Goal: Transaction & Acquisition: Obtain resource

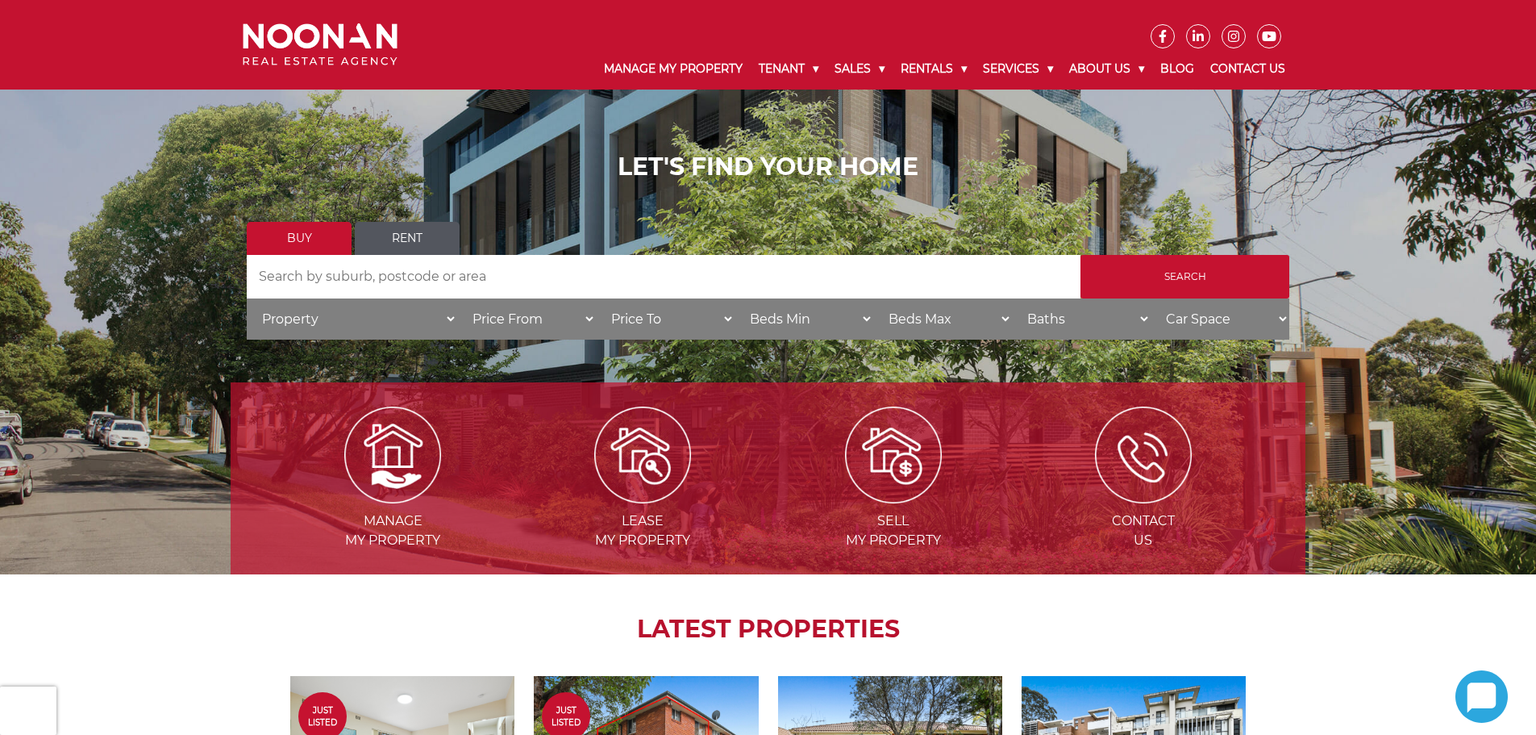
scroll to position [81, 0]
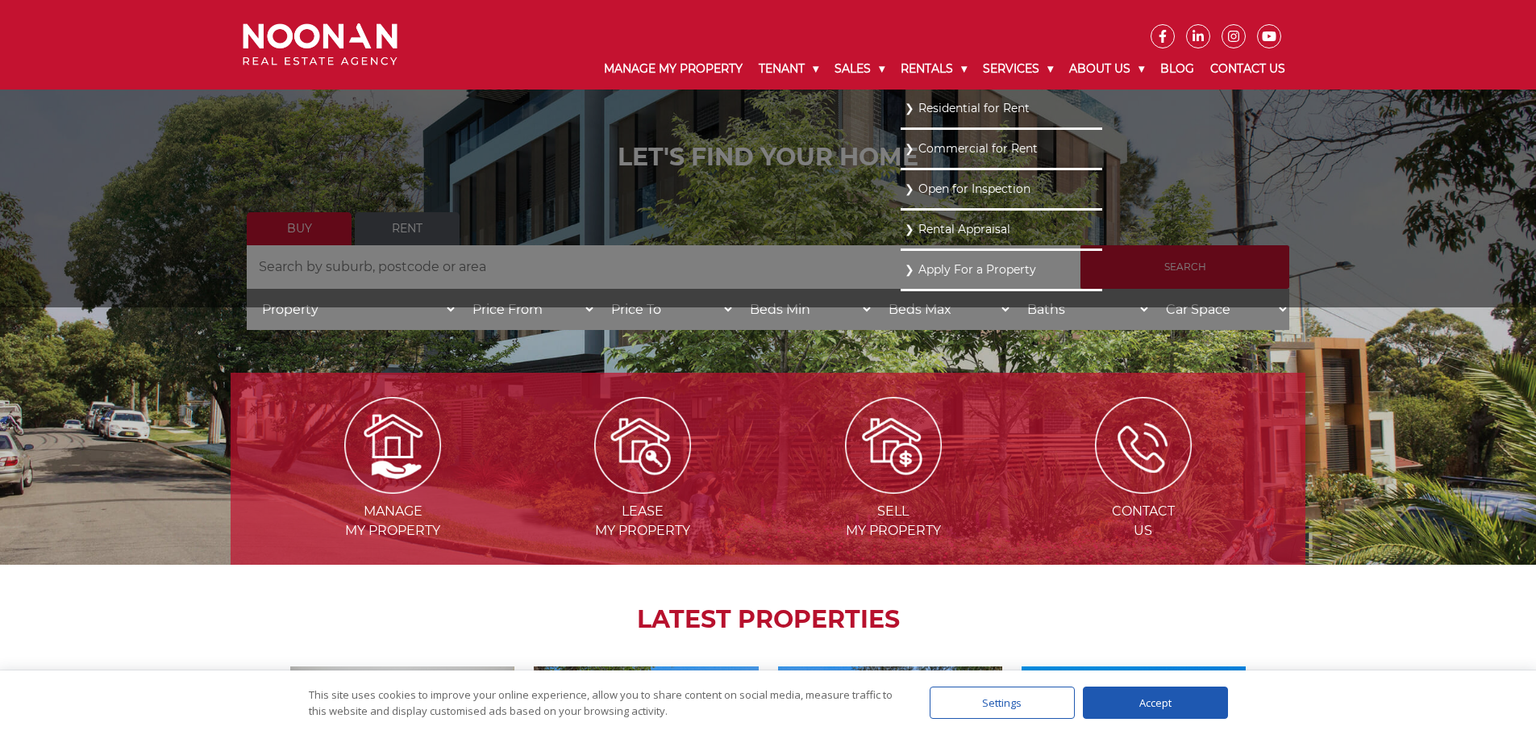
click at [964, 150] on link "Commercial for Rent" at bounding box center [1002, 149] width 194 height 22
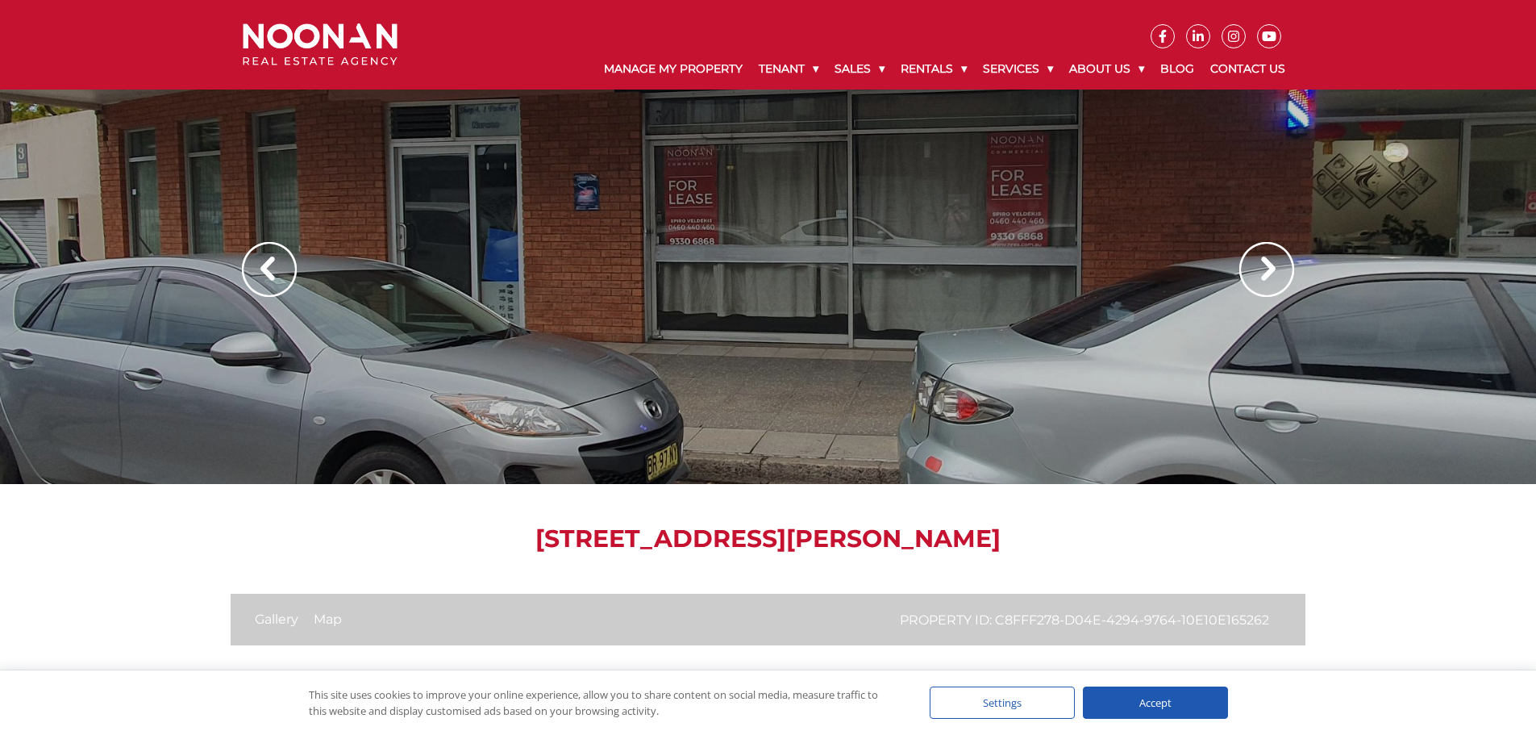
click at [1250, 260] on img at bounding box center [1266, 269] width 55 height 55
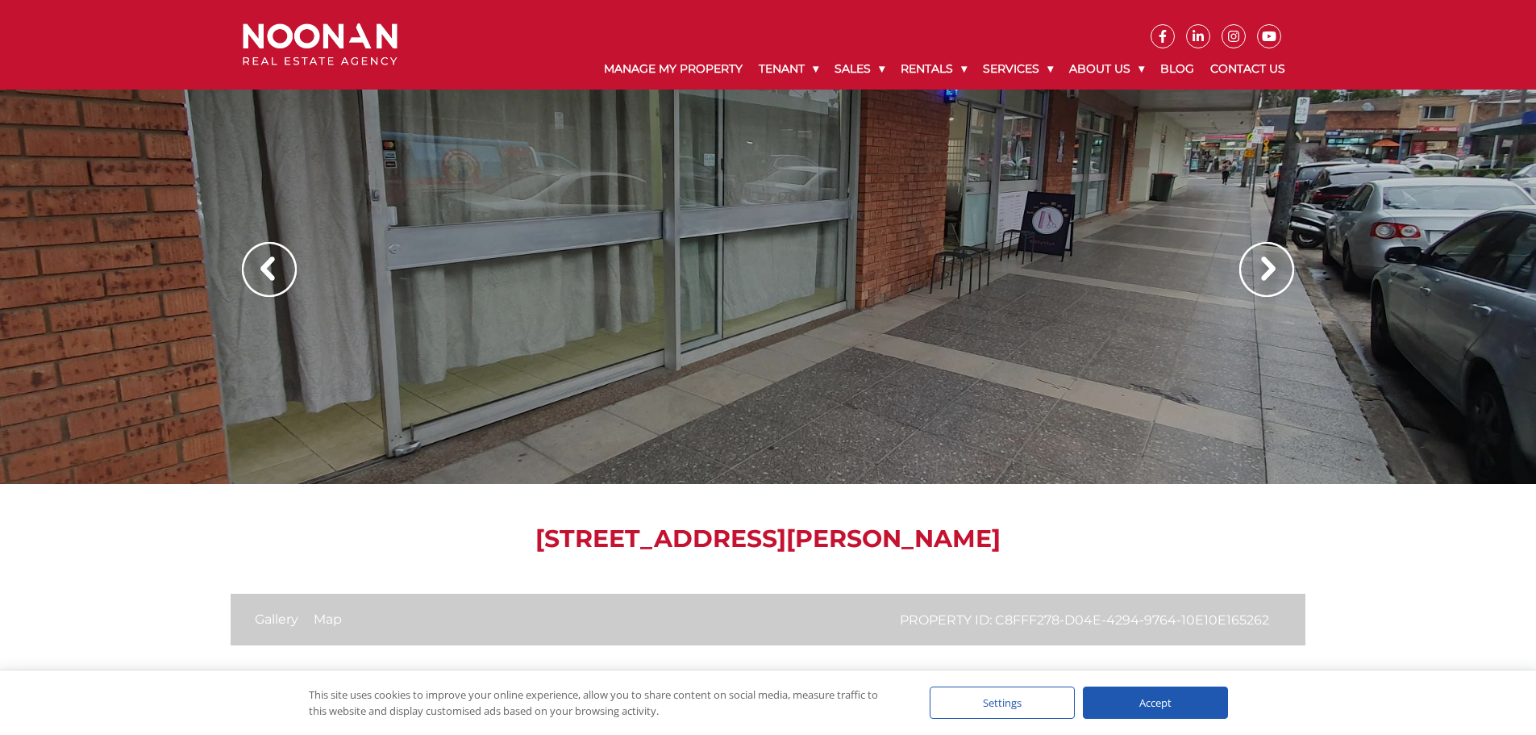
click at [1261, 267] on img at bounding box center [1266, 269] width 55 height 55
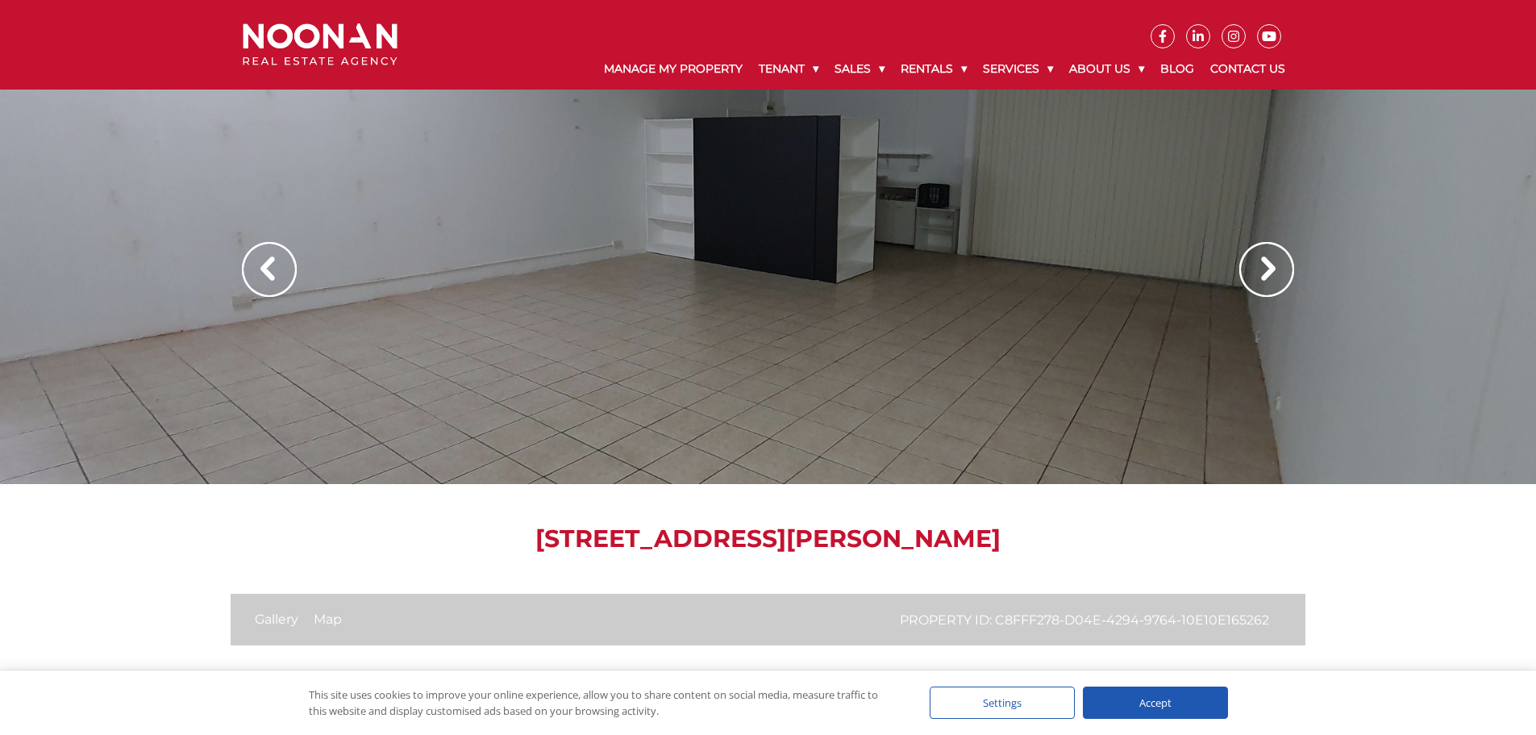
click at [1261, 266] on img at bounding box center [1266, 269] width 55 height 55
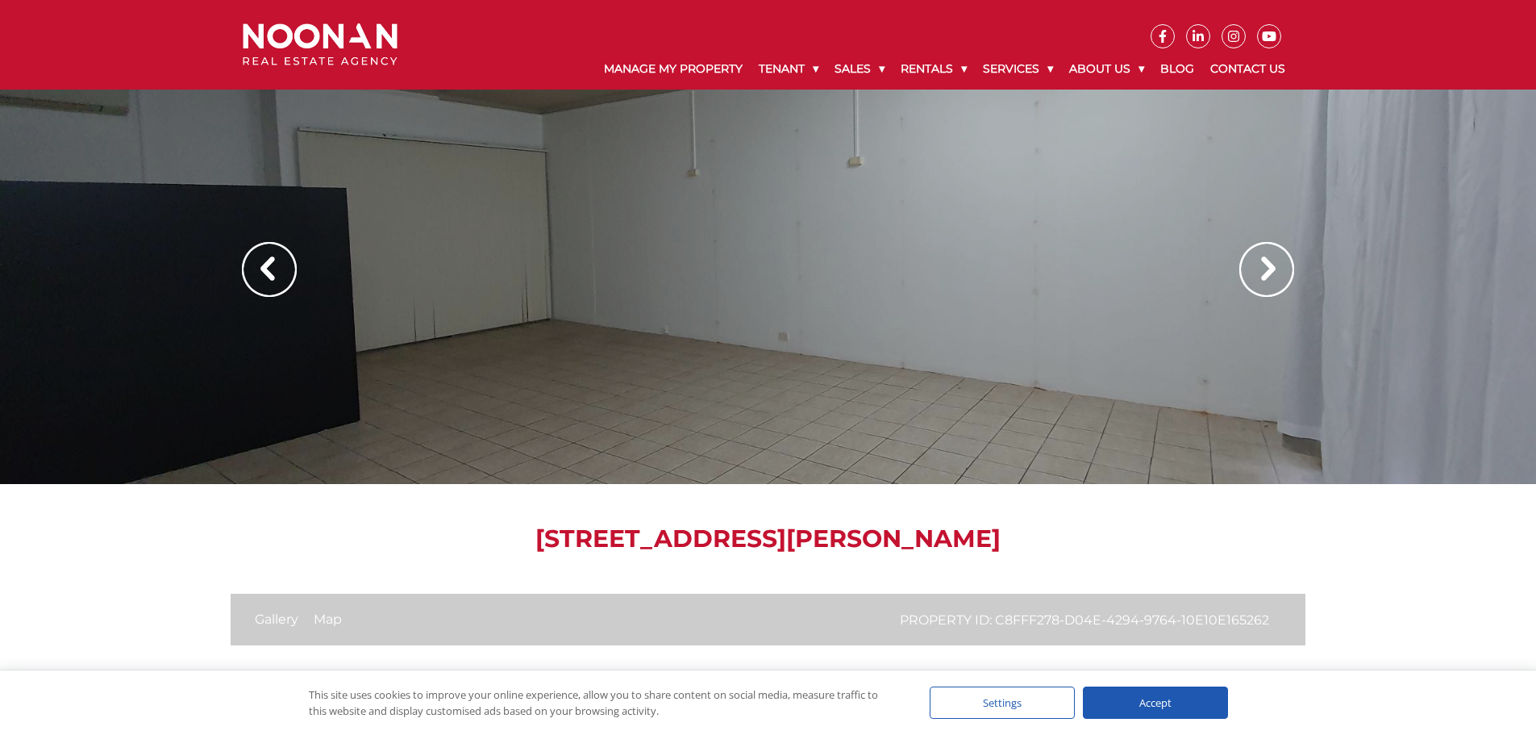
click at [1261, 266] on img at bounding box center [1266, 269] width 55 height 55
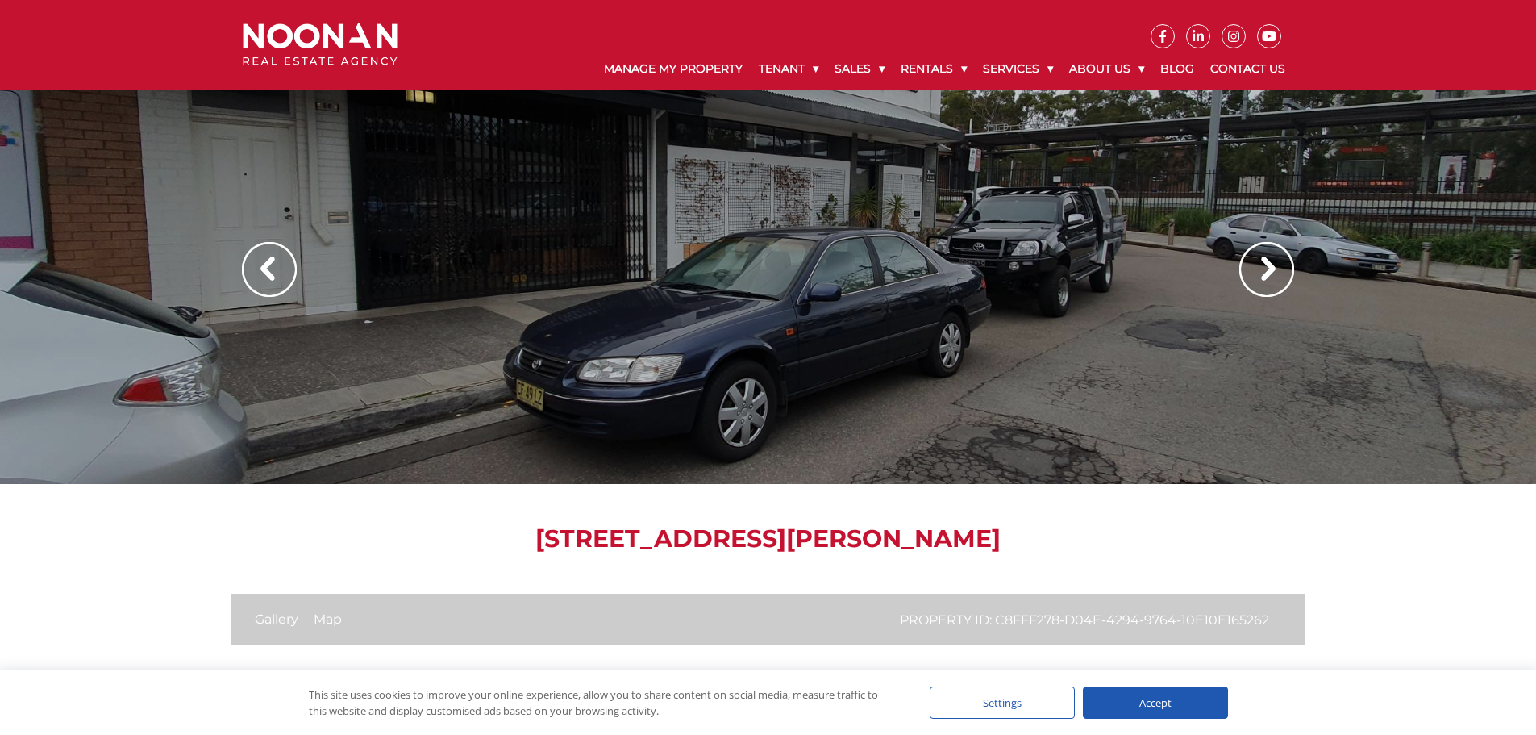
click at [1261, 266] on img at bounding box center [1266, 269] width 55 height 55
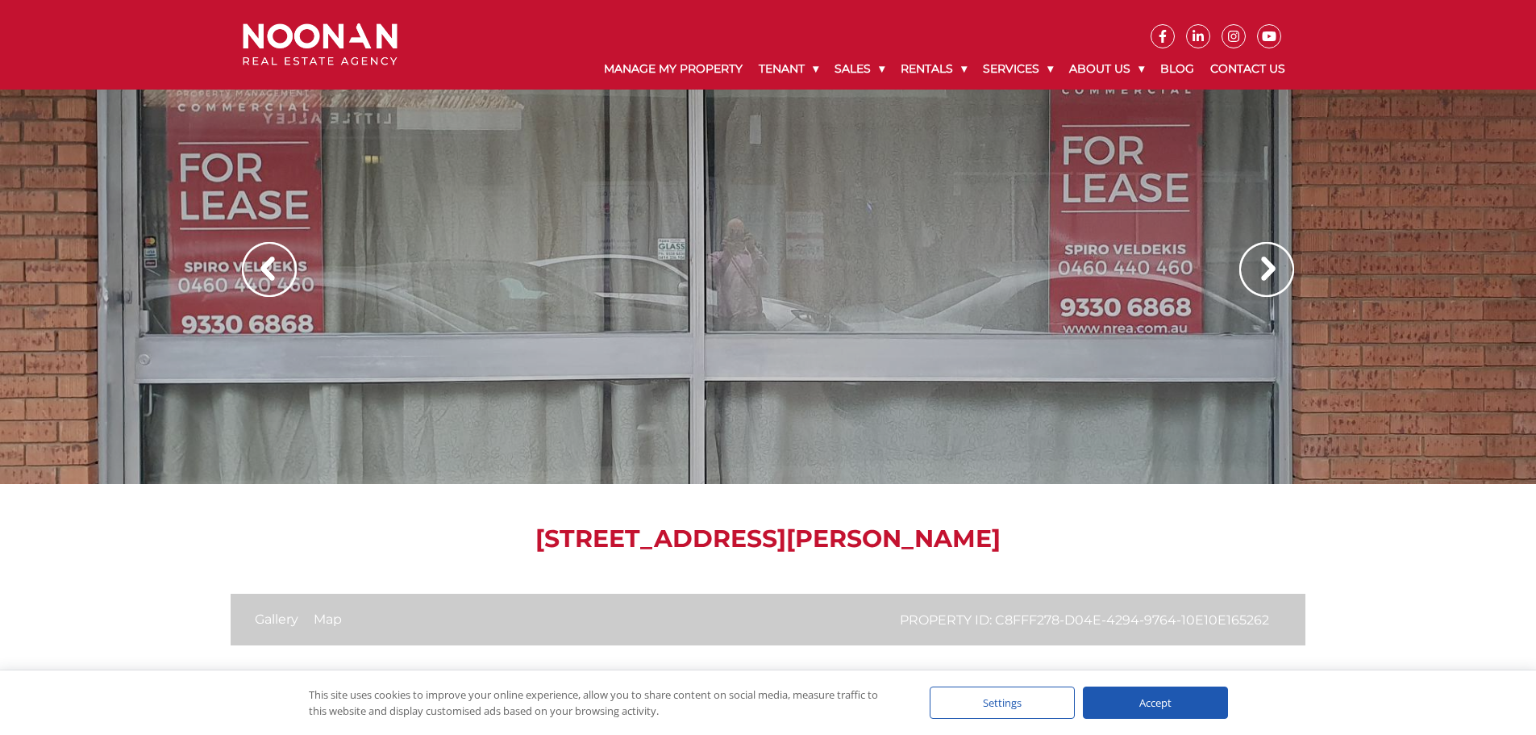
click at [1261, 266] on img at bounding box center [1266, 269] width 55 height 55
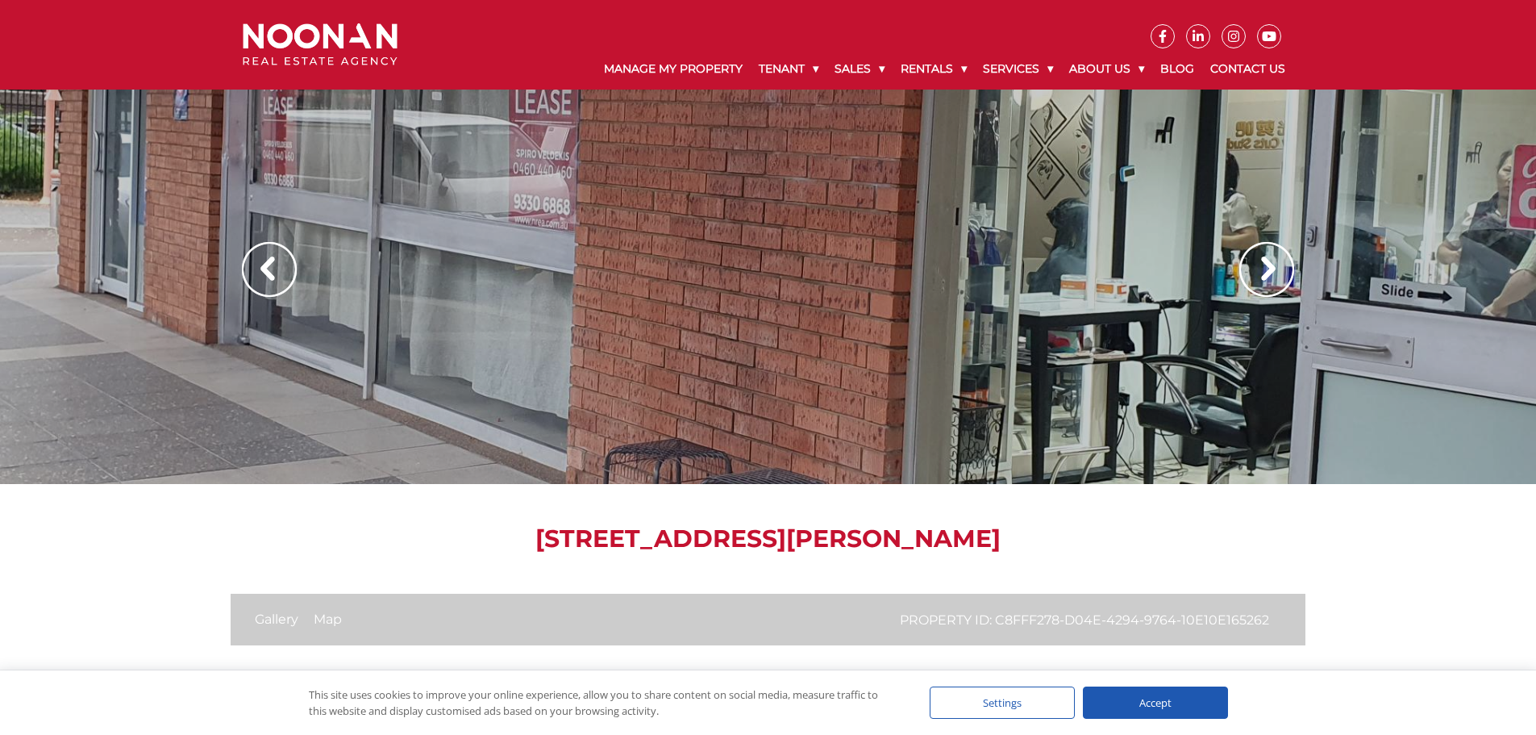
click at [1261, 266] on img at bounding box center [1266, 269] width 55 height 55
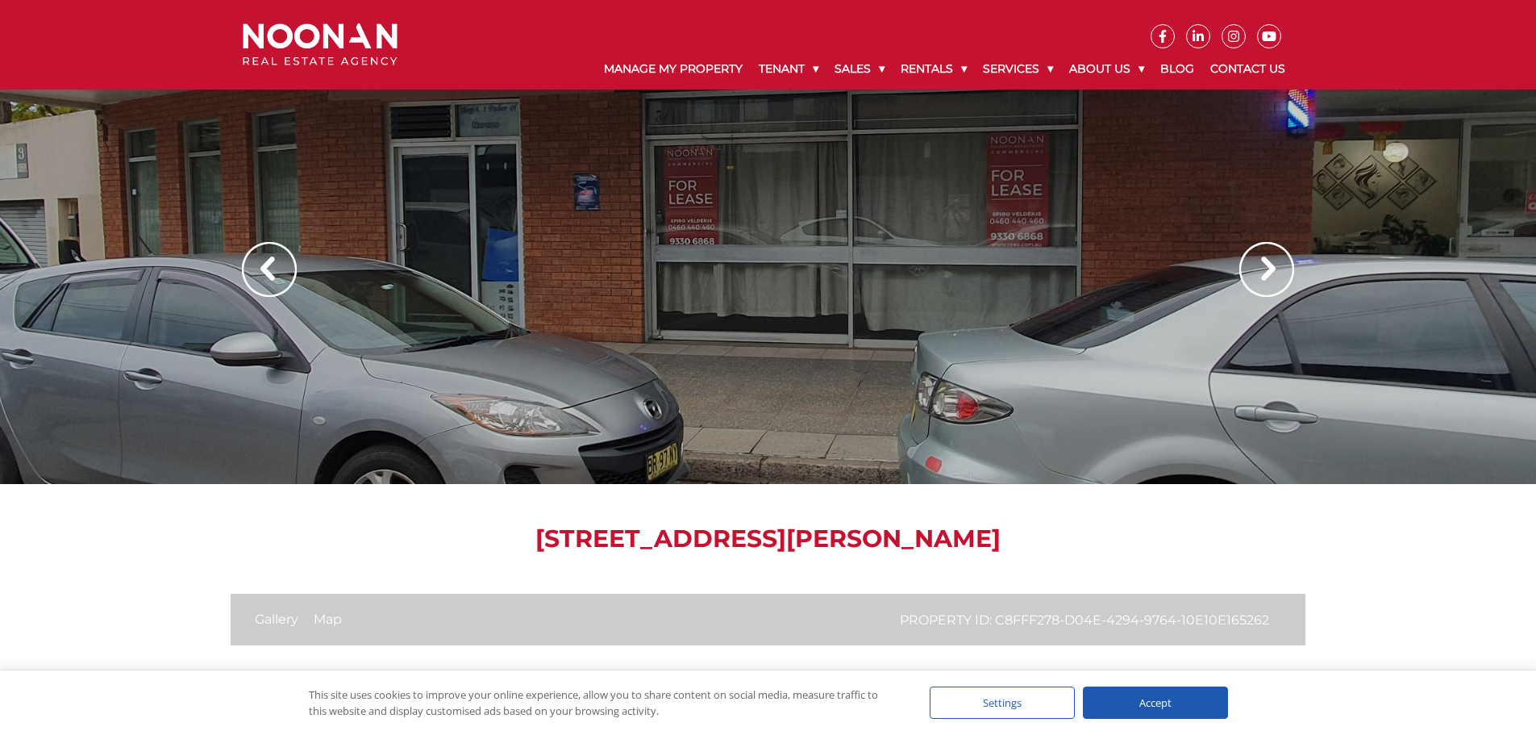
click at [1260, 266] on img at bounding box center [1266, 269] width 55 height 55
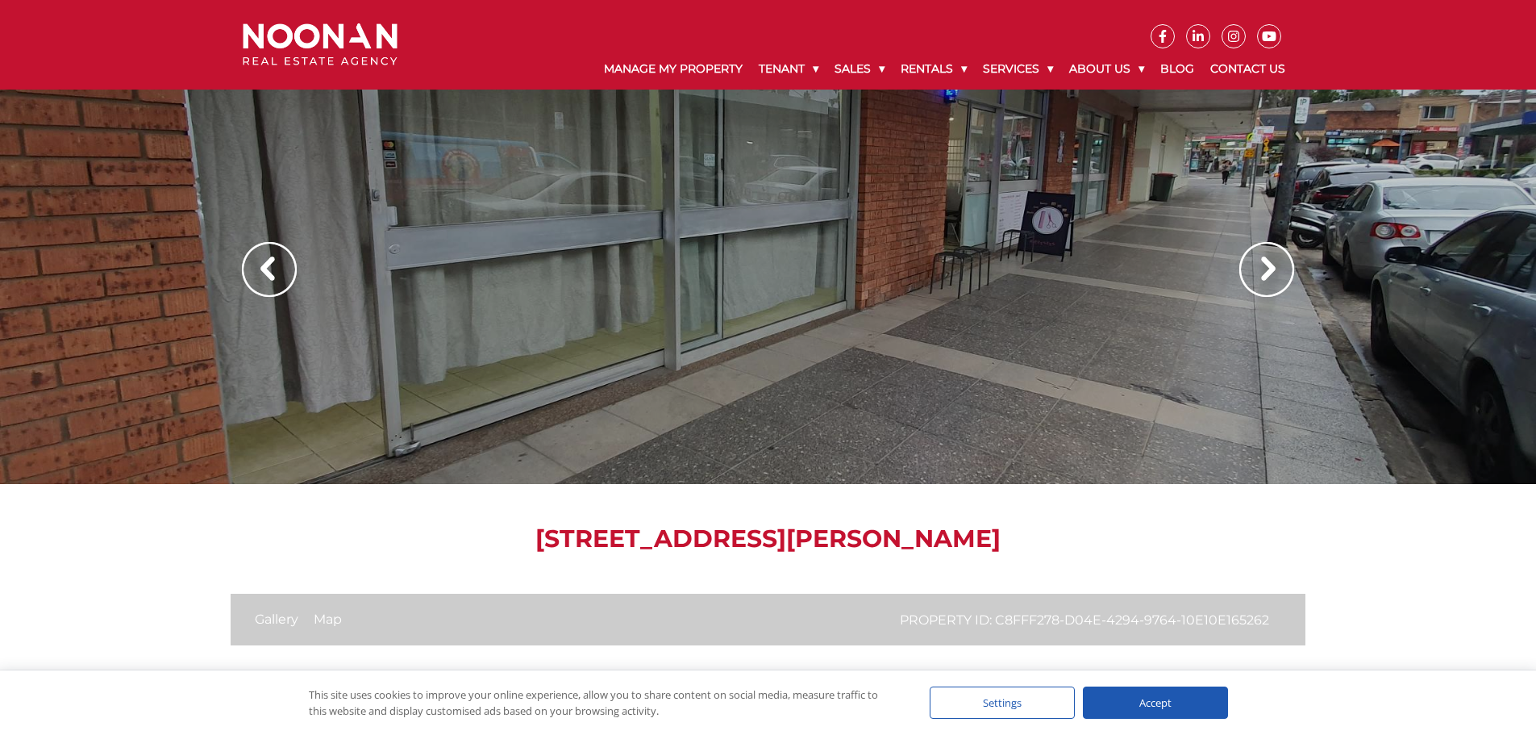
click at [1260, 266] on img at bounding box center [1266, 269] width 55 height 55
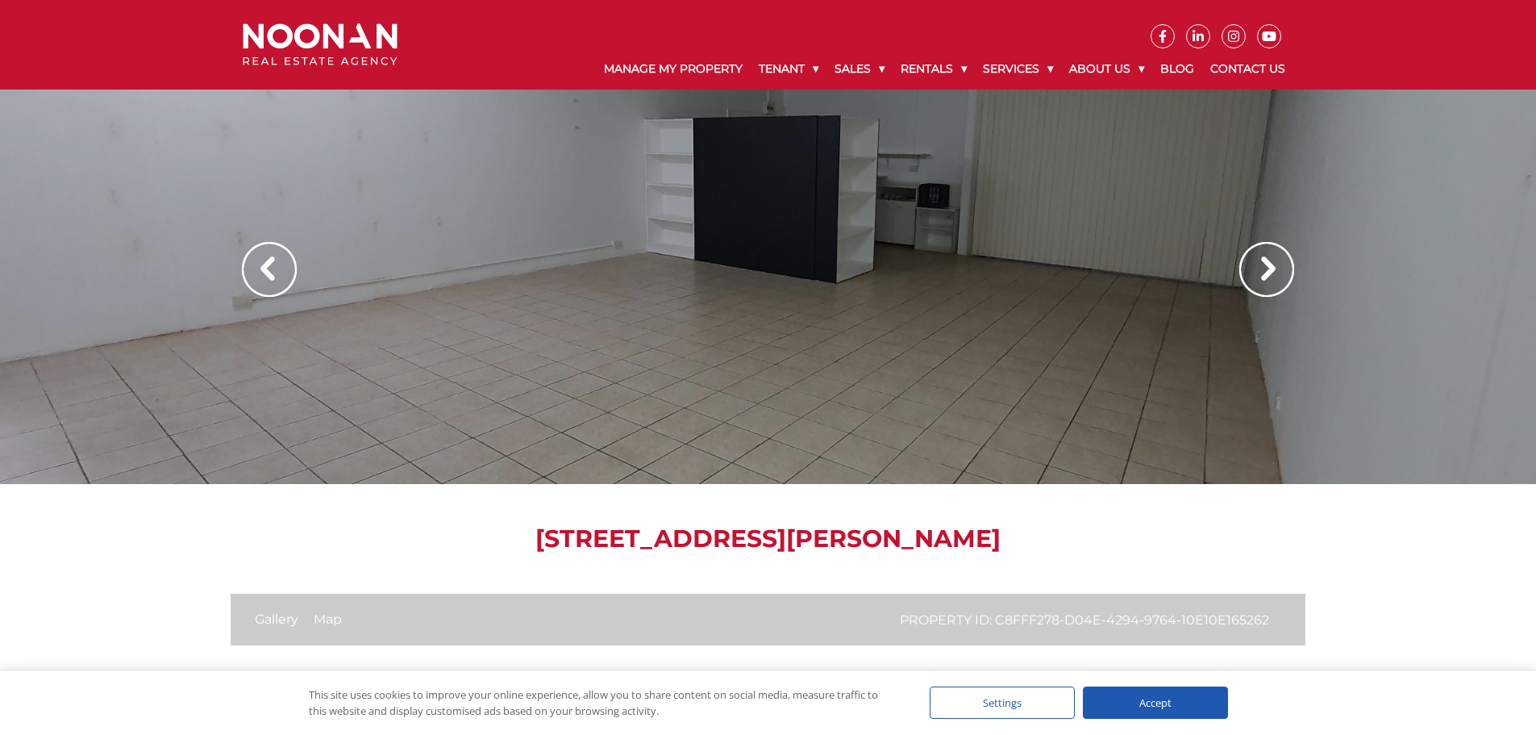
click at [1260, 266] on img at bounding box center [1266, 269] width 55 height 55
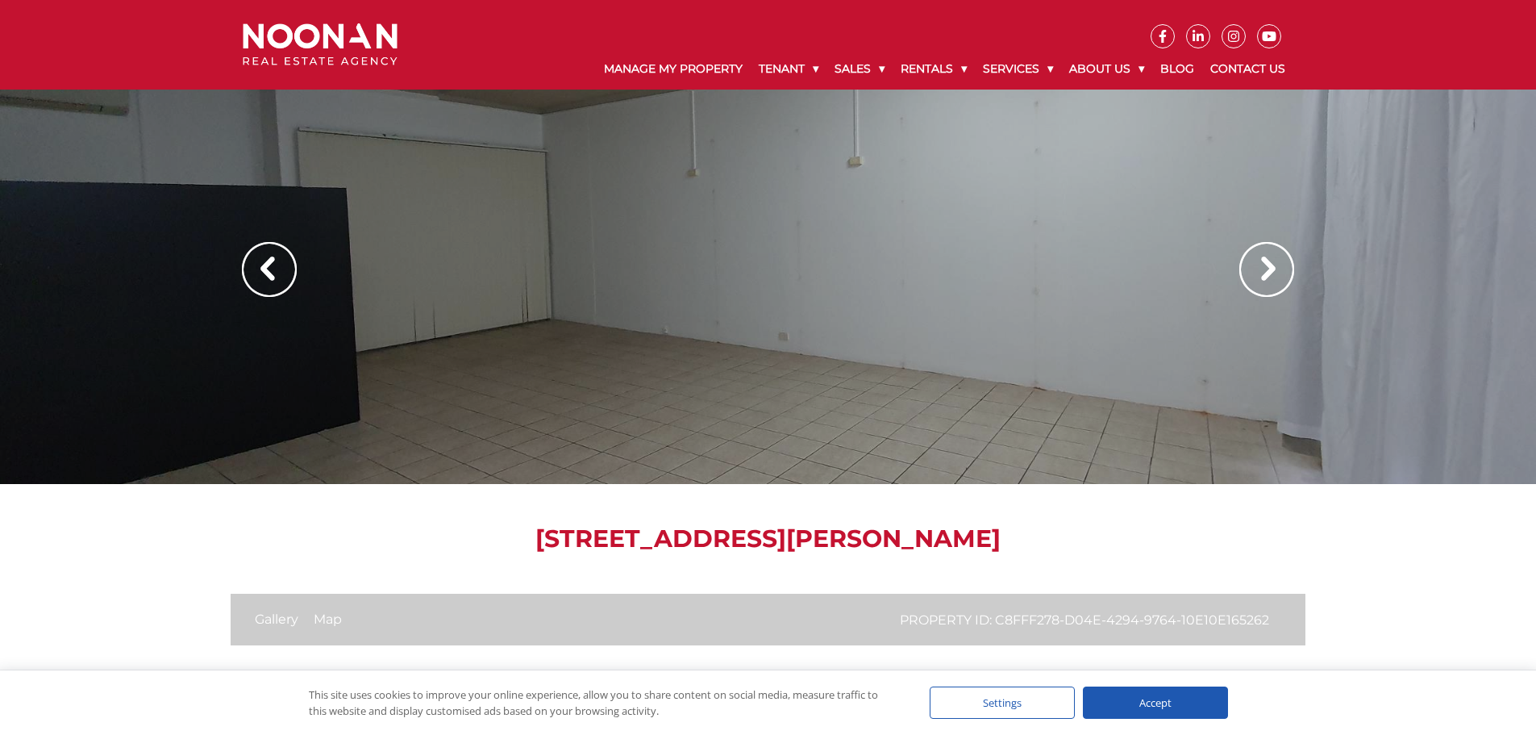
click at [1260, 266] on img at bounding box center [1266, 269] width 55 height 55
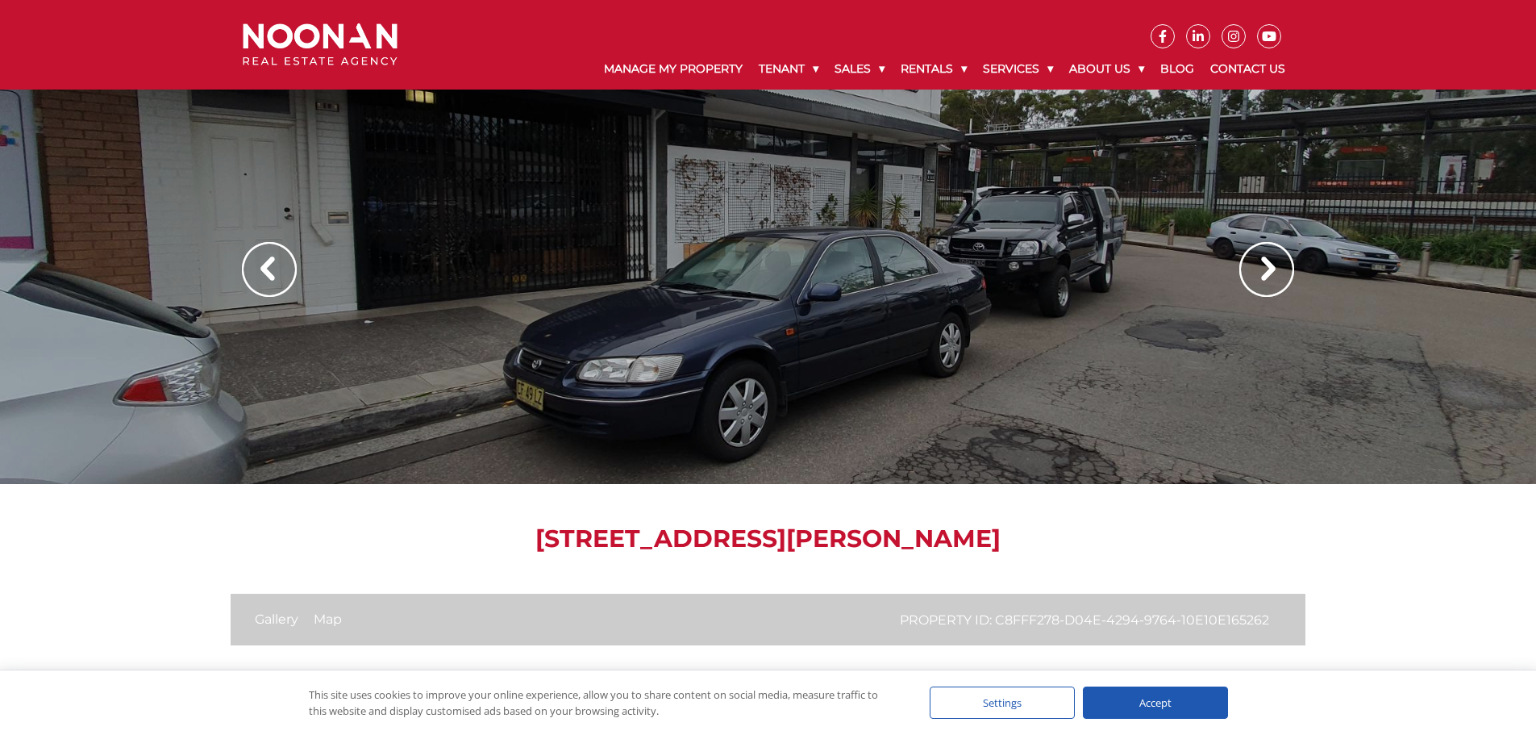
click at [1260, 266] on img at bounding box center [1266, 269] width 55 height 55
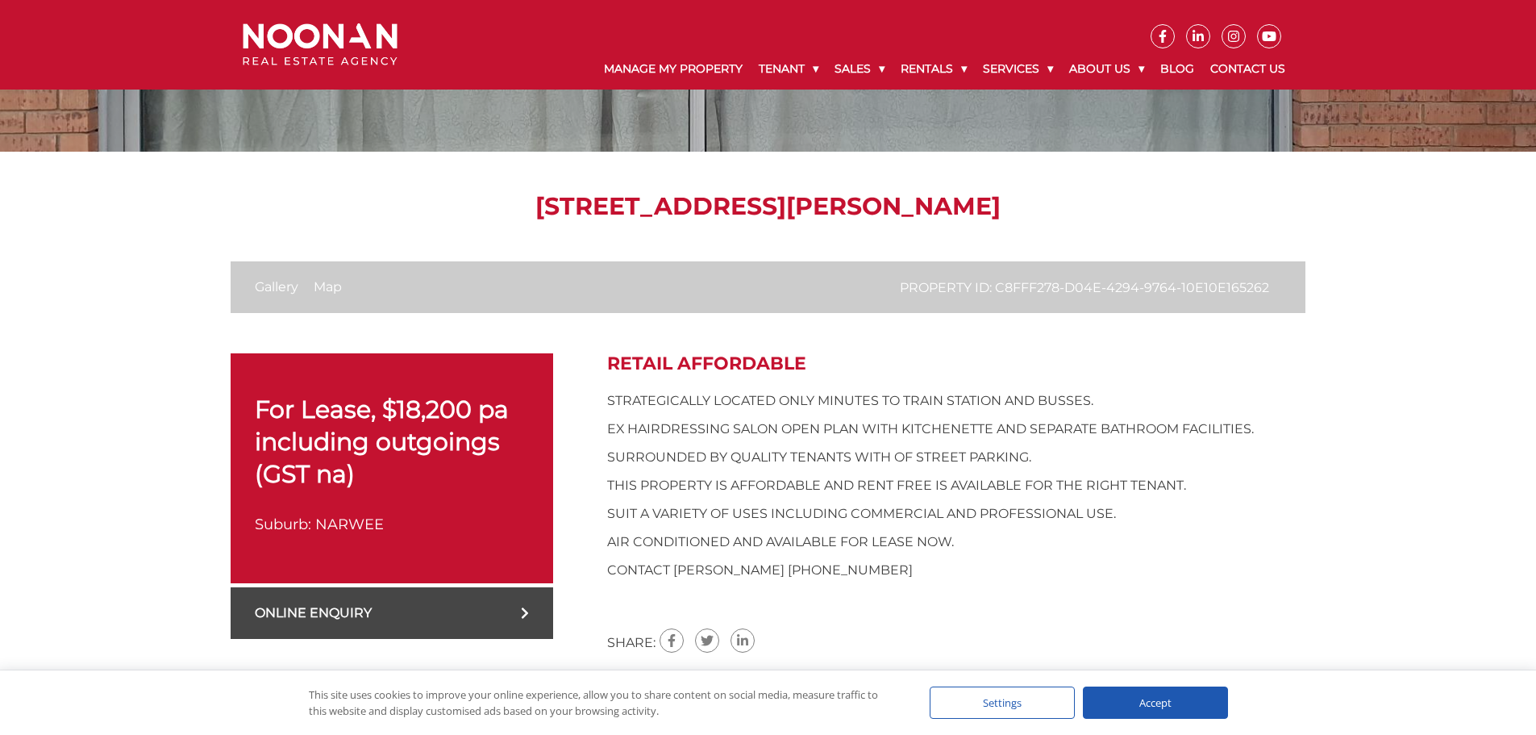
scroll to position [484, 0]
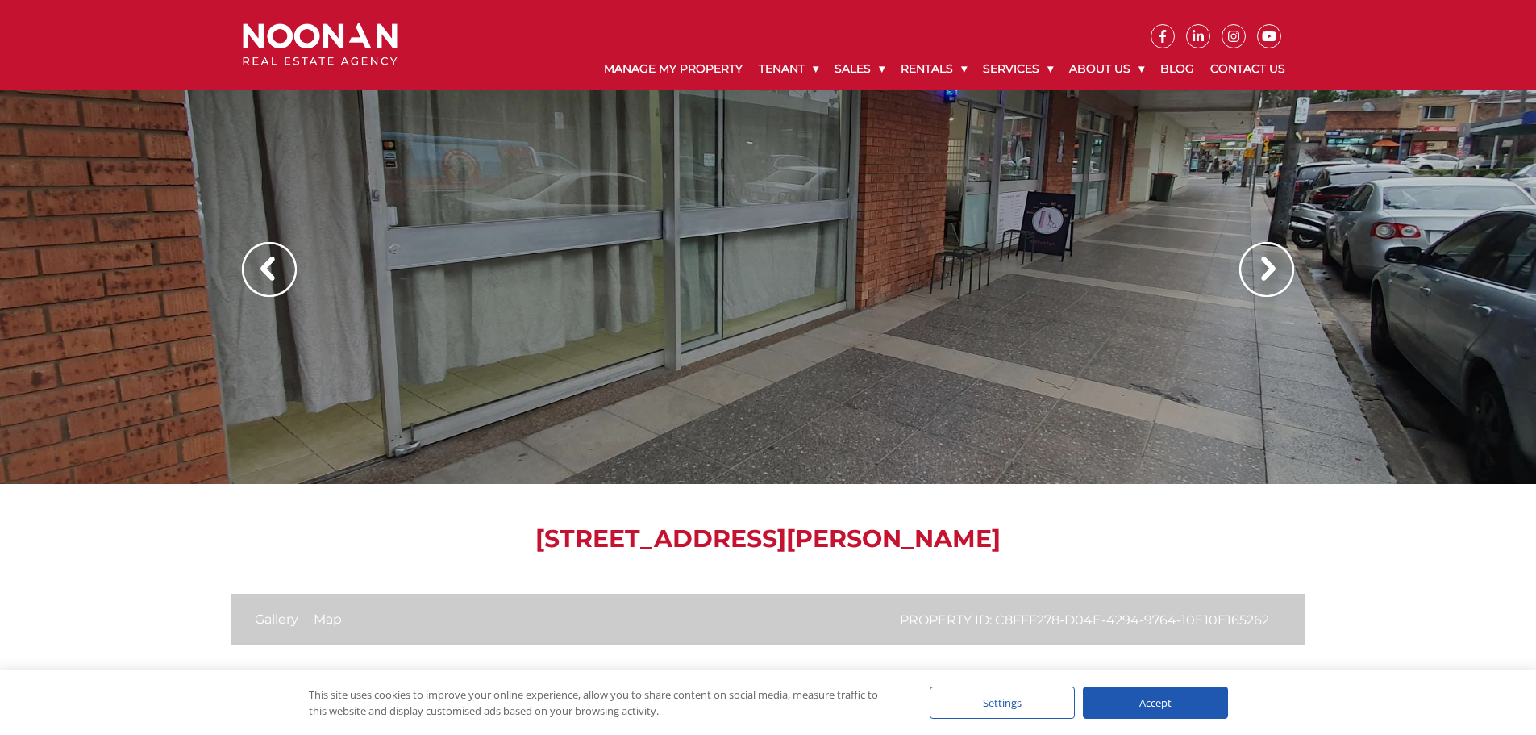
click at [1274, 268] on img at bounding box center [1266, 269] width 55 height 55
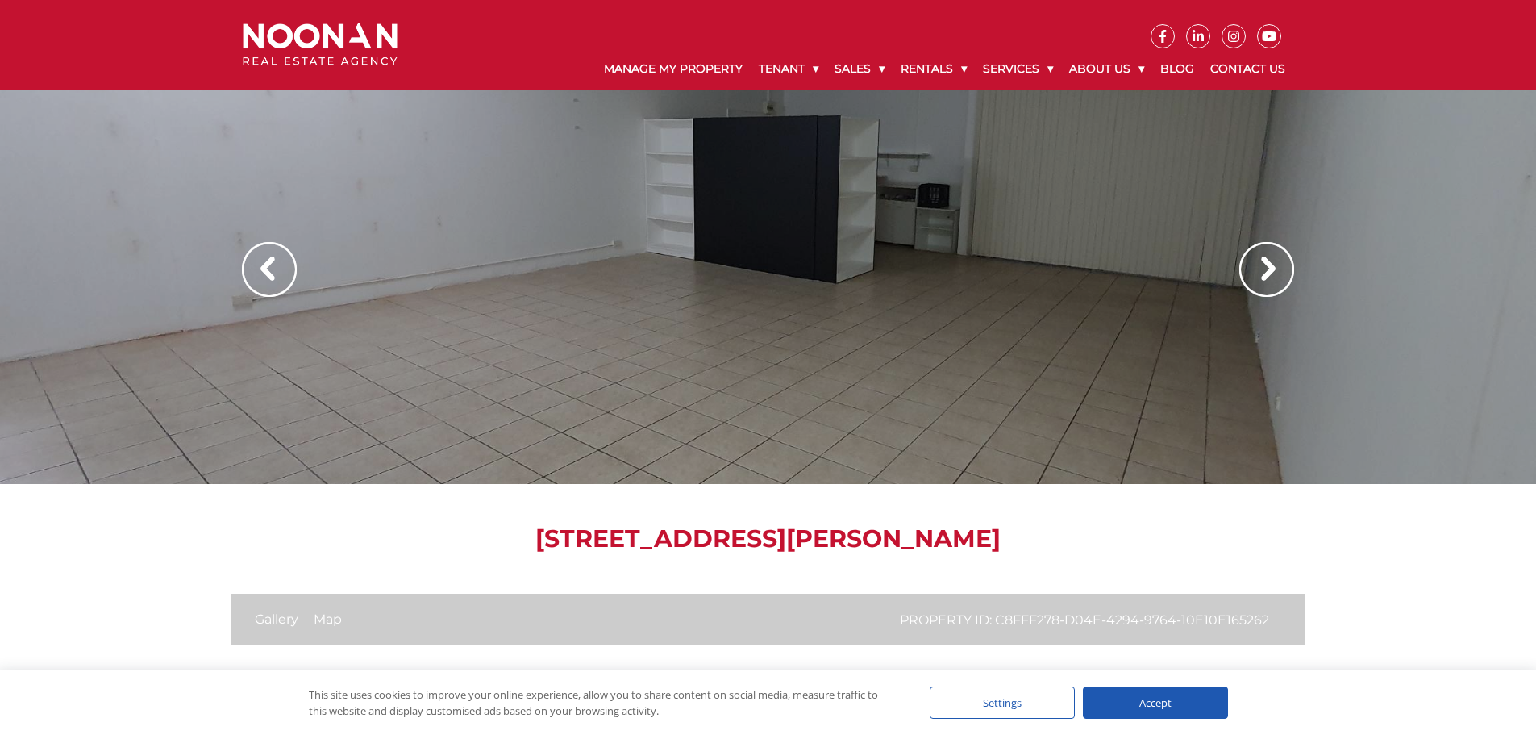
click at [889, 168] on div at bounding box center [768, 242] width 1536 height 484
click at [895, 207] on div at bounding box center [768, 242] width 1536 height 484
click at [1283, 262] on img at bounding box center [1266, 269] width 55 height 55
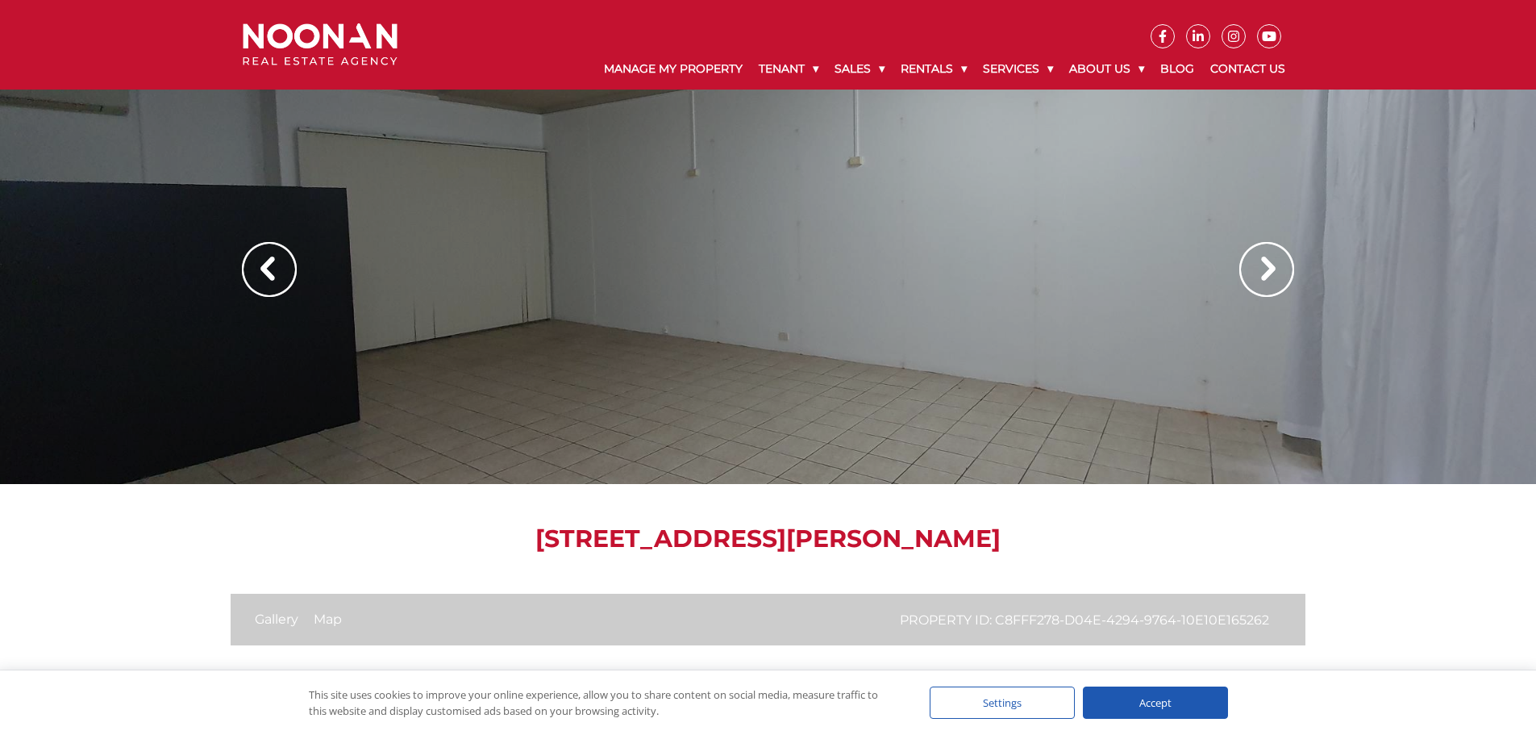
click at [1280, 262] on img at bounding box center [1266, 269] width 55 height 55
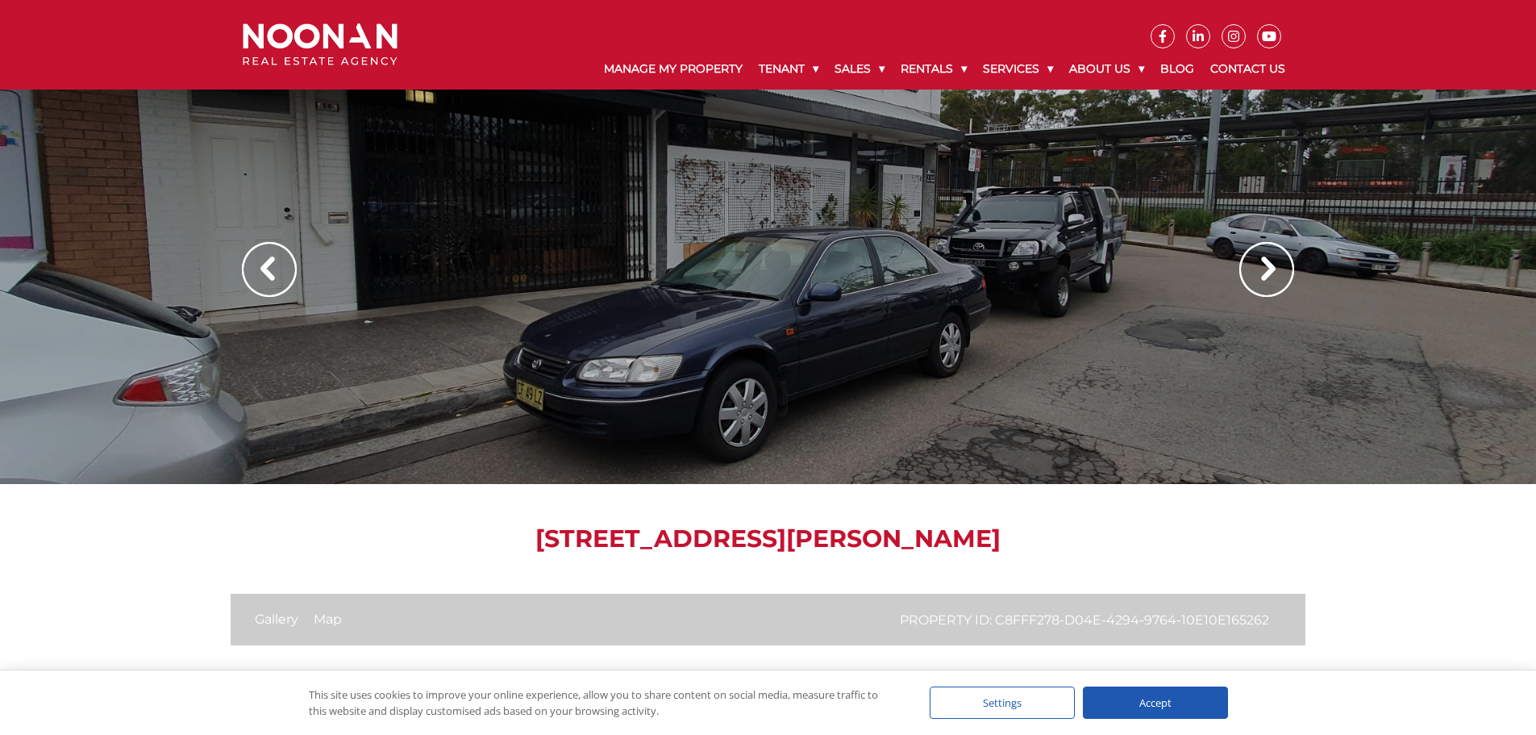
click at [276, 270] on img at bounding box center [269, 269] width 55 height 55
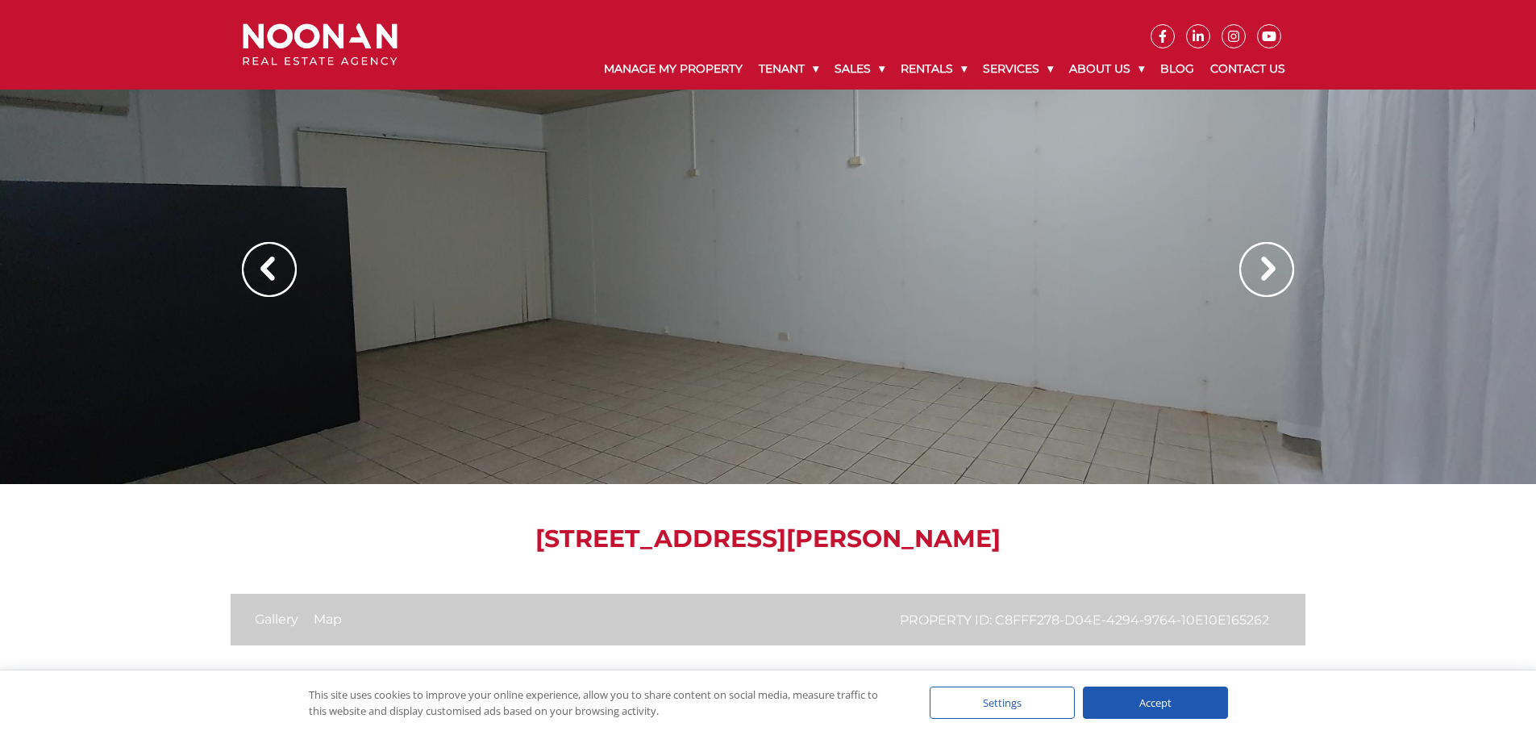
click at [276, 270] on img at bounding box center [269, 269] width 55 height 55
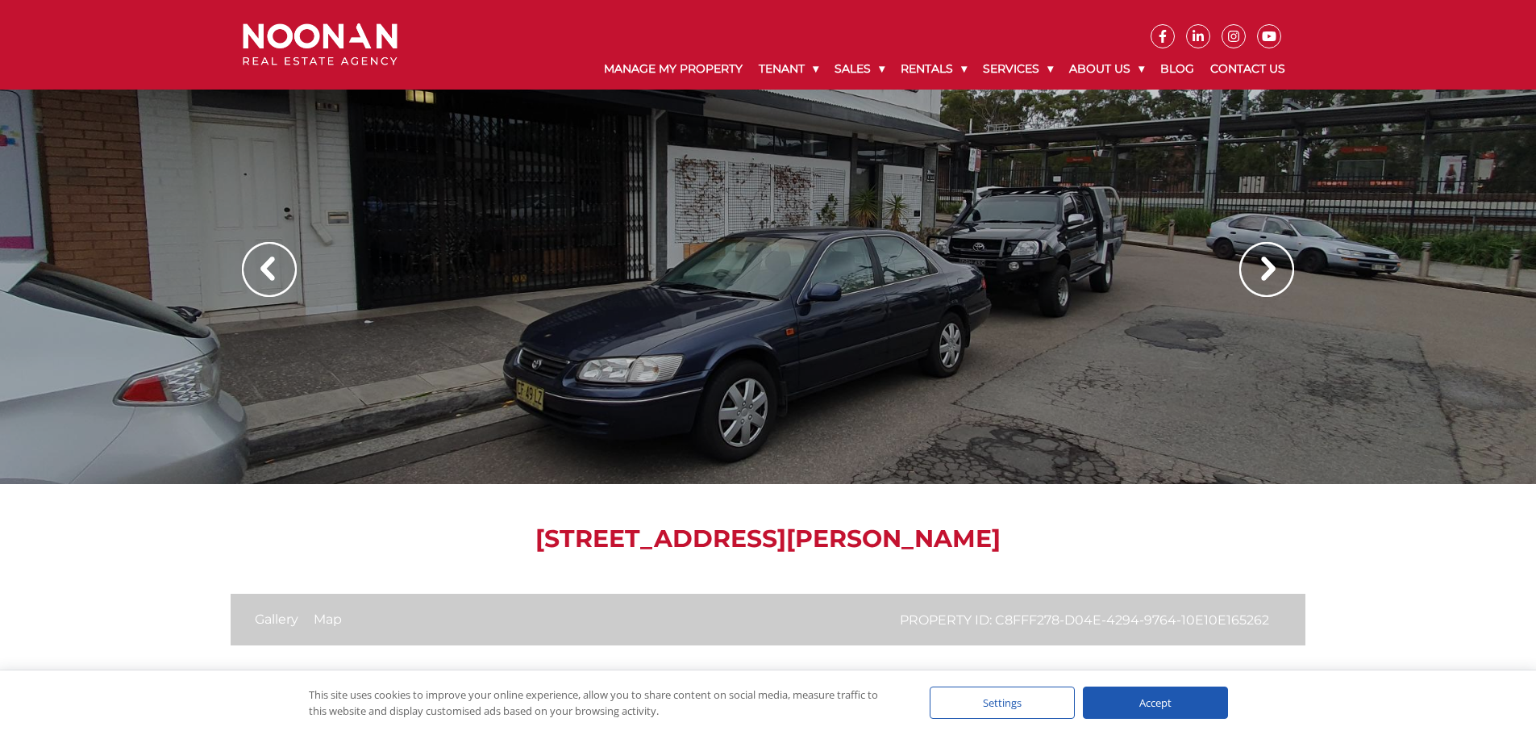
click at [1264, 274] on img at bounding box center [1266, 269] width 55 height 55
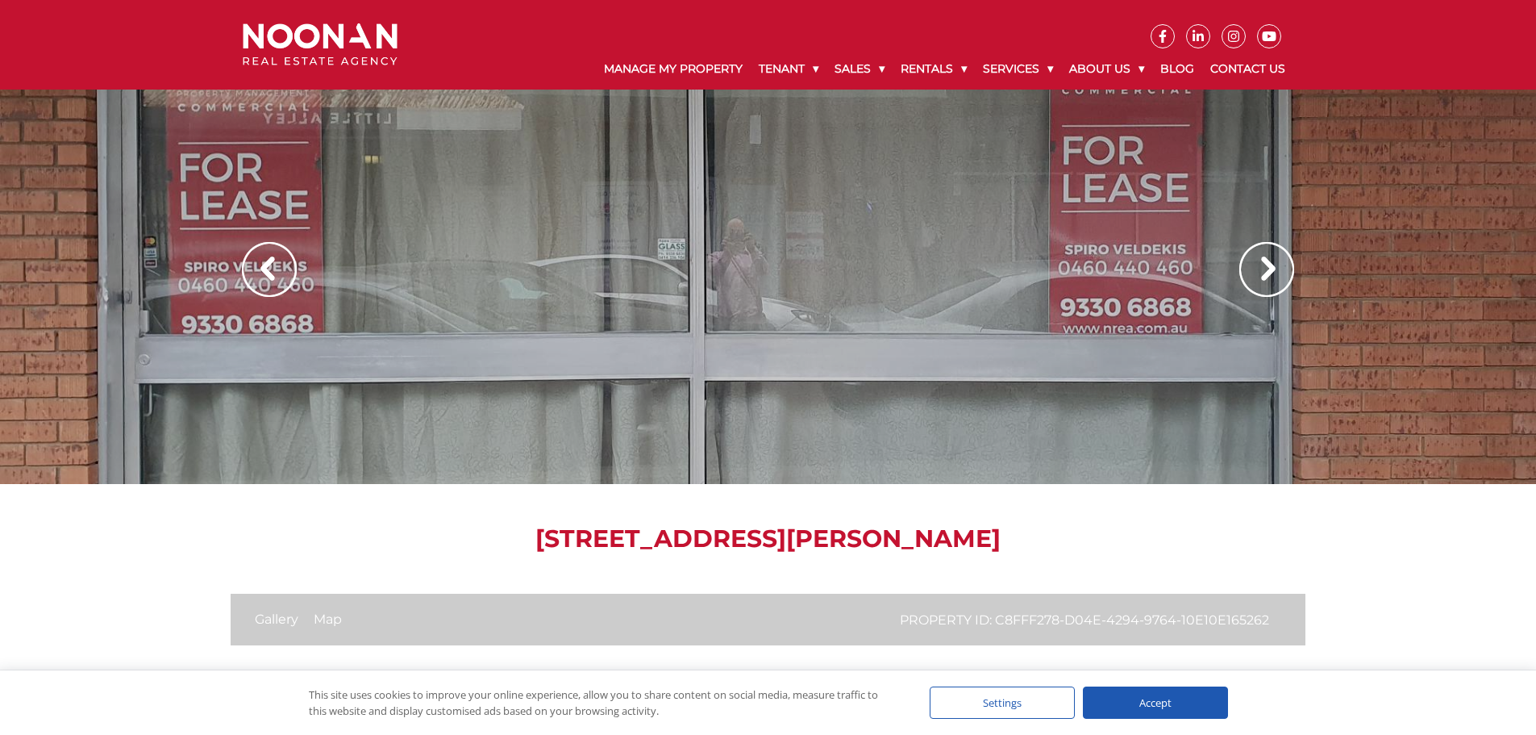
click at [1264, 274] on img at bounding box center [1266, 269] width 55 height 55
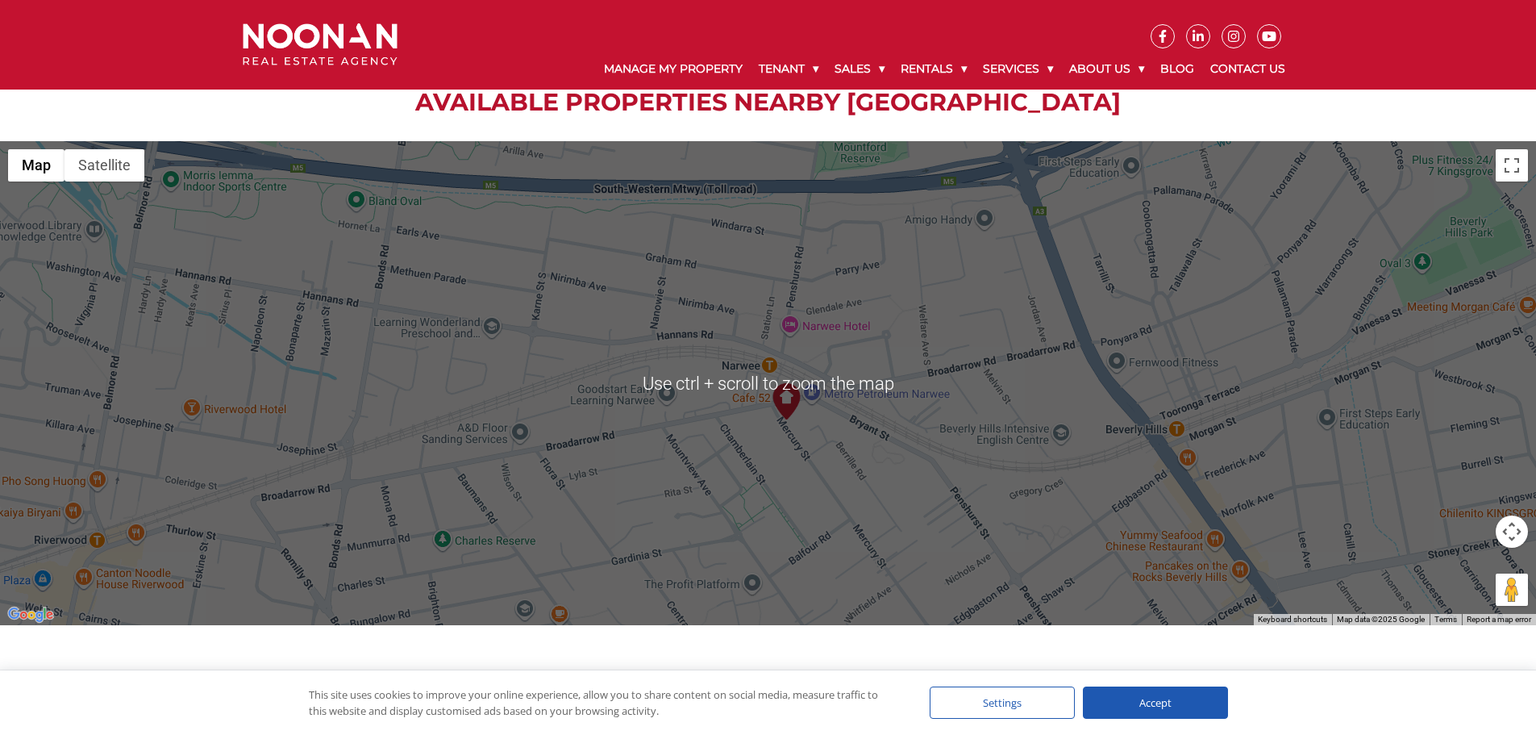
scroll to position [968, 0]
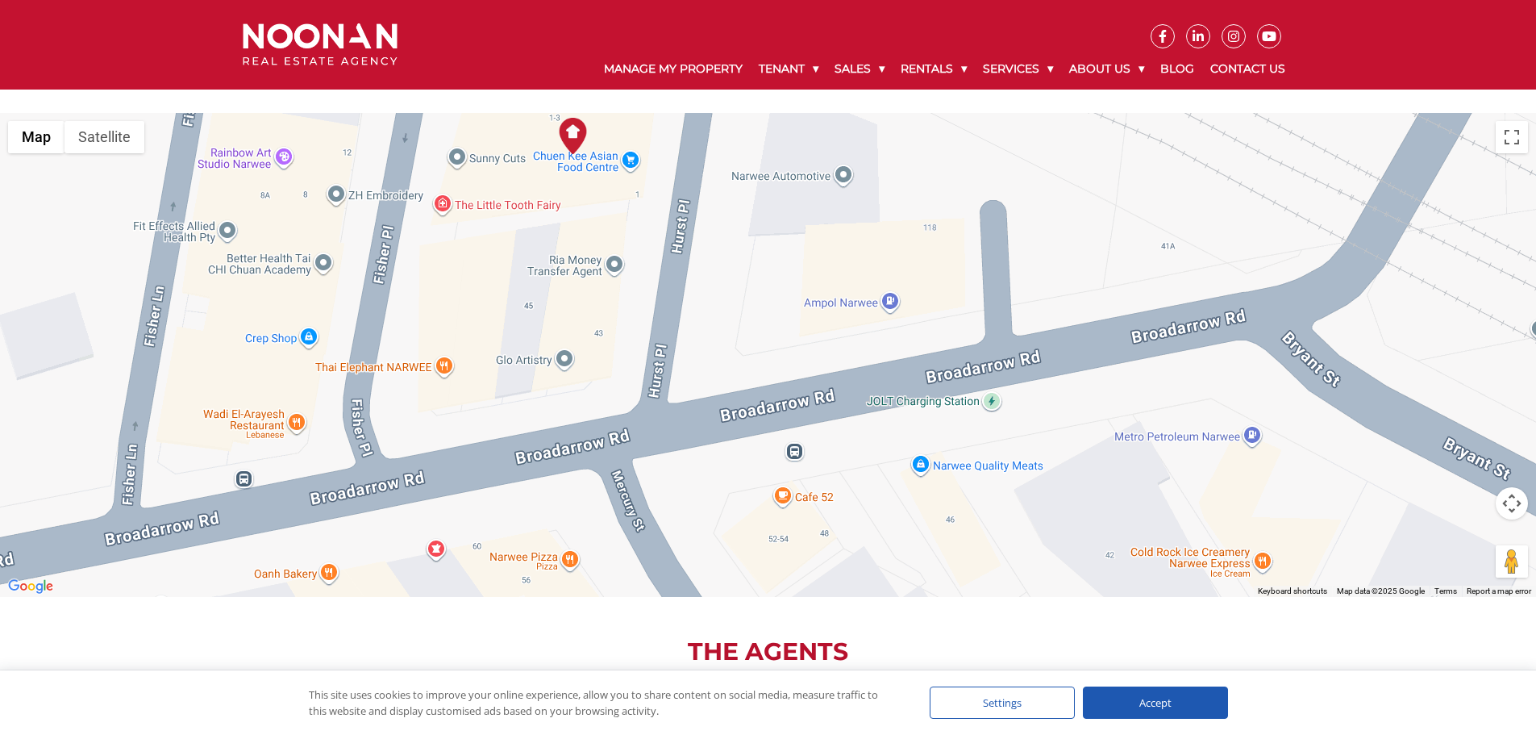
drag, startPoint x: 651, startPoint y: 383, endPoint x: 673, endPoint y: 266, distance: 119.1
click at [673, 266] on div at bounding box center [768, 355] width 1536 height 484
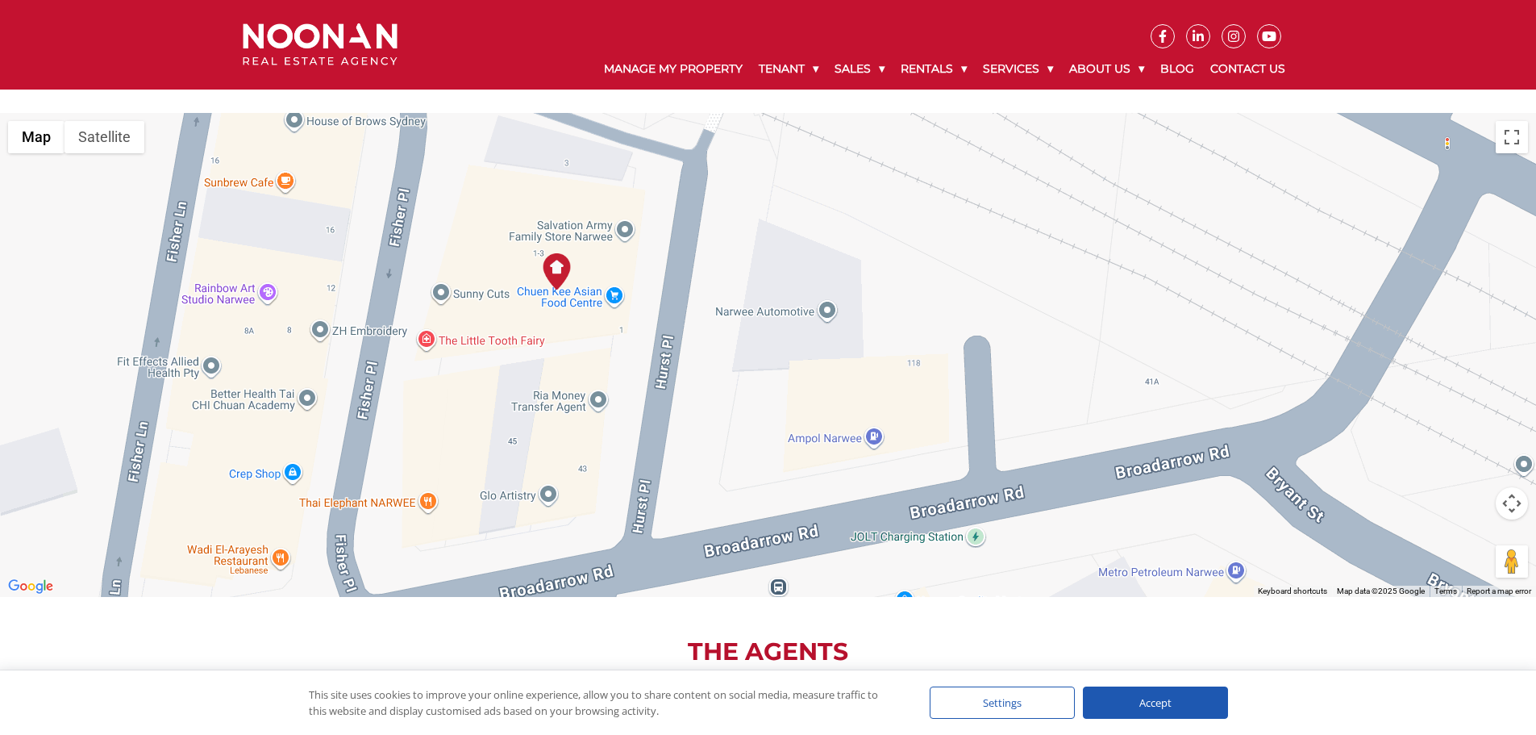
drag, startPoint x: 672, startPoint y: 230, endPoint x: 653, endPoint y: 371, distance: 142.3
click at [653, 371] on div at bounding box center [768, 355] width 1536 height 484
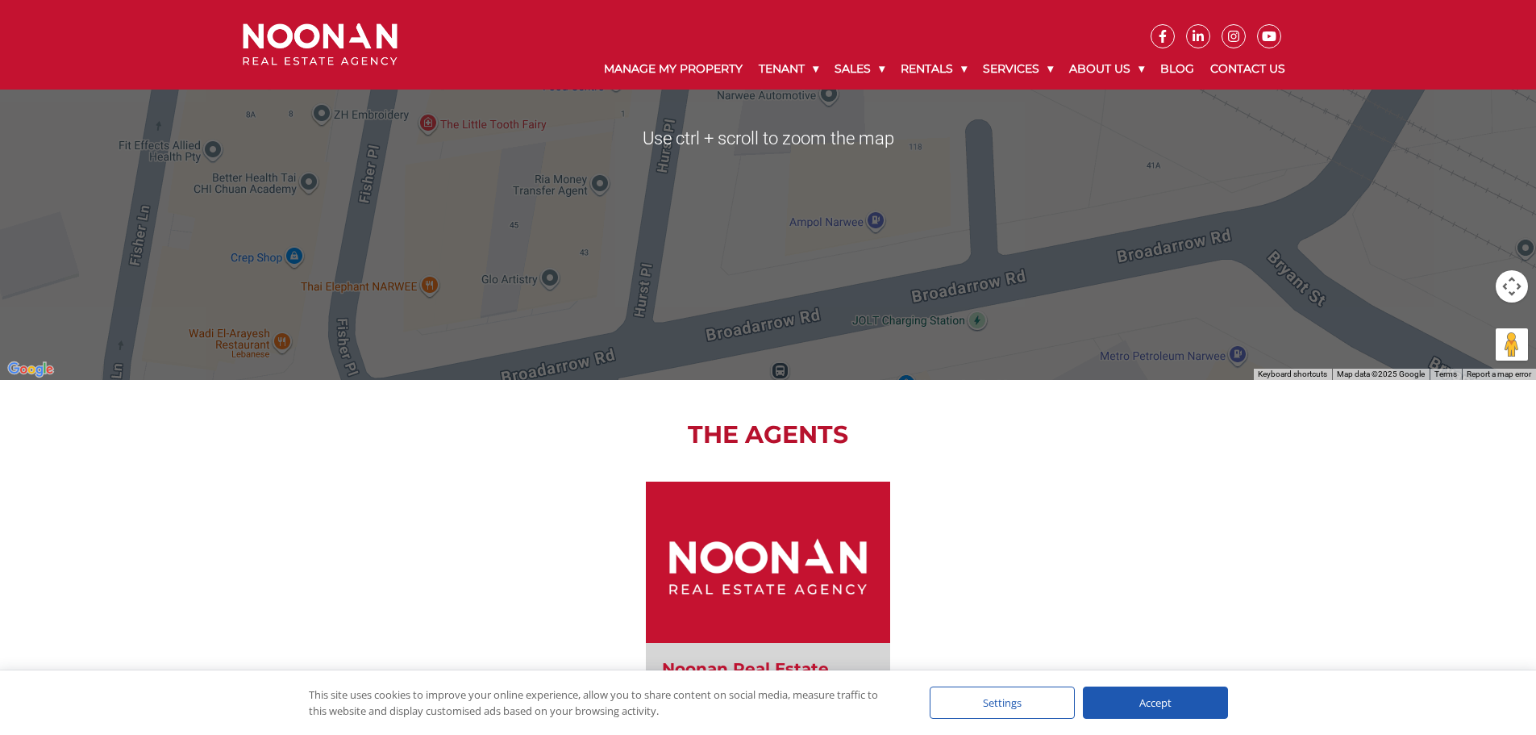
scroll to position [1290, 0]
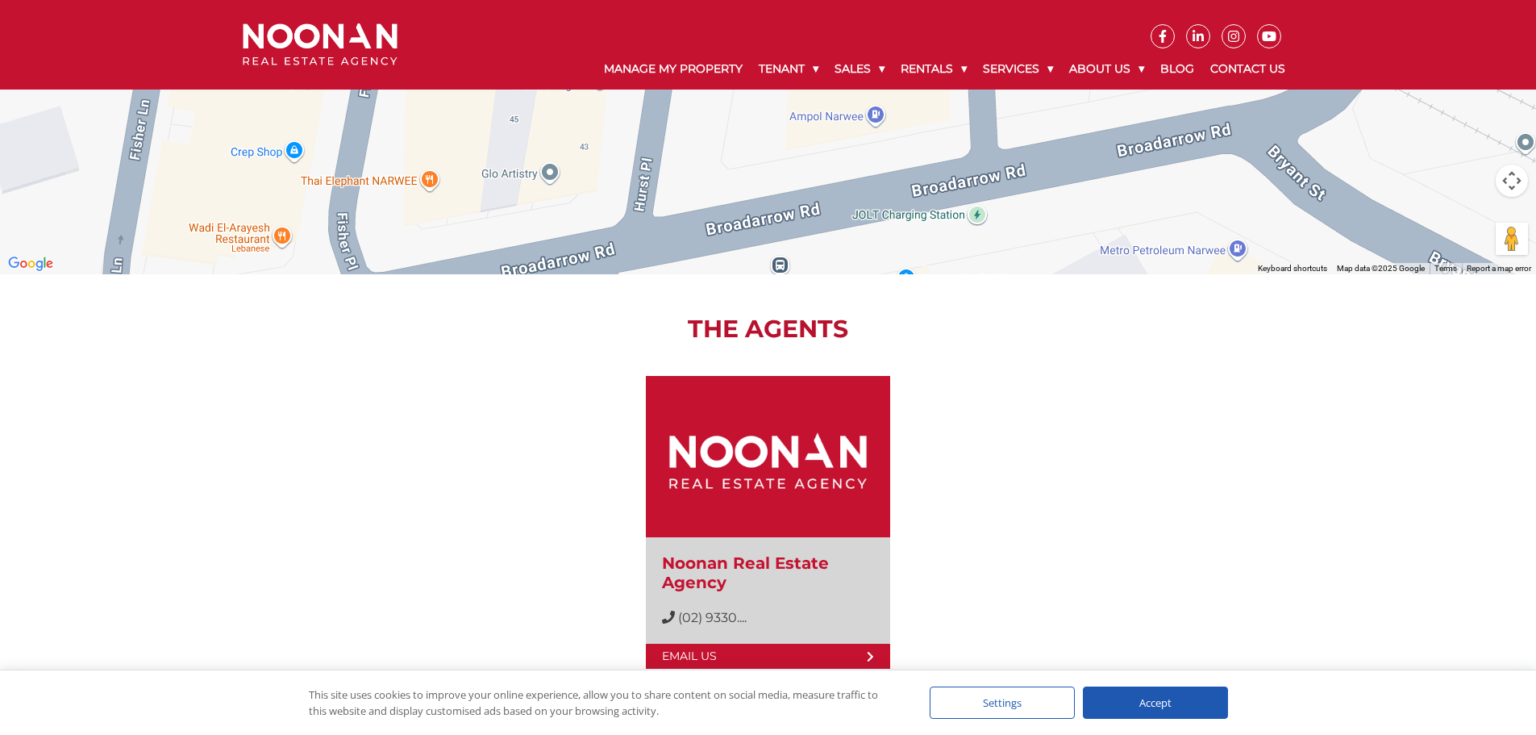
click at [1151, 706] on div "Accept" at bounding box center [1155, 702] width 145 height 32
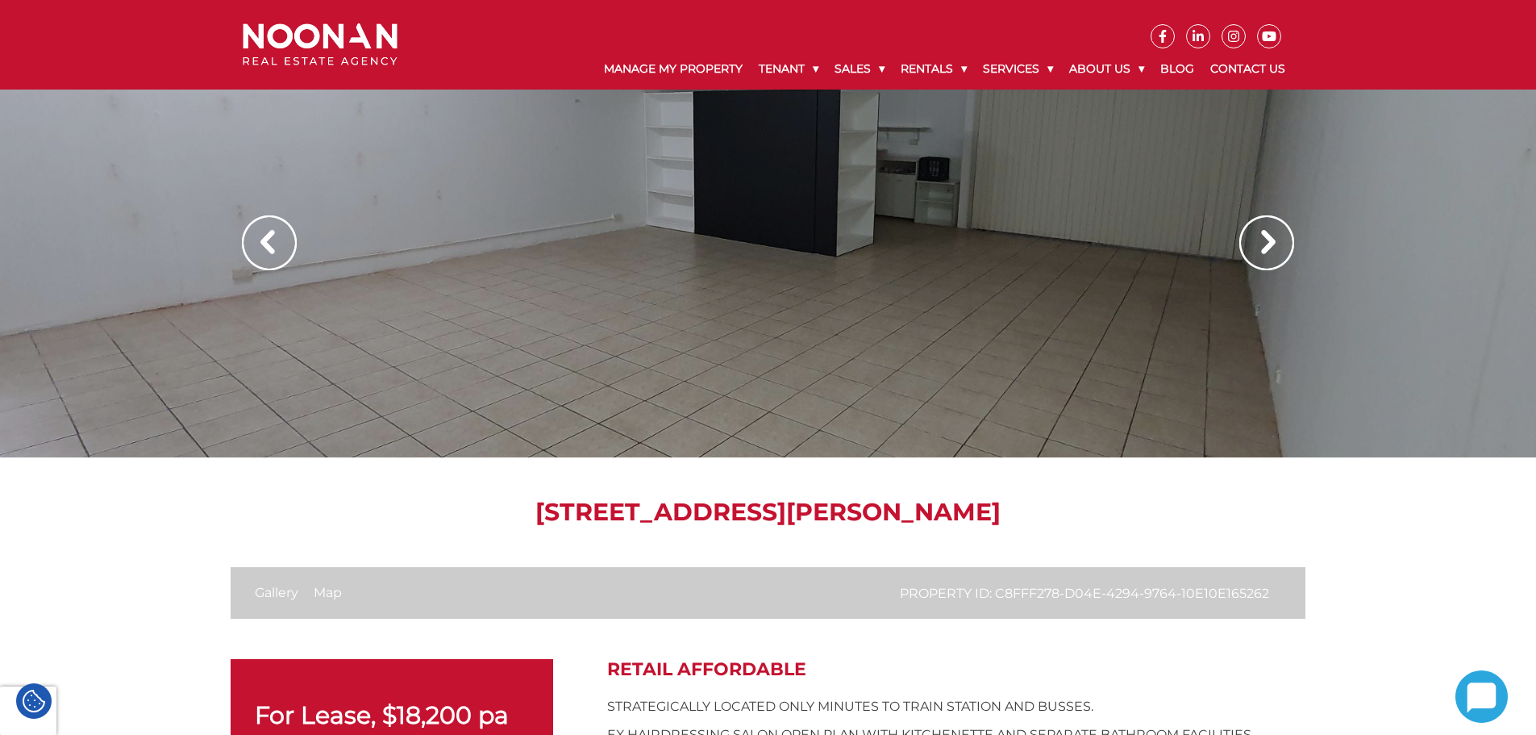
scroll to position [0, 0]
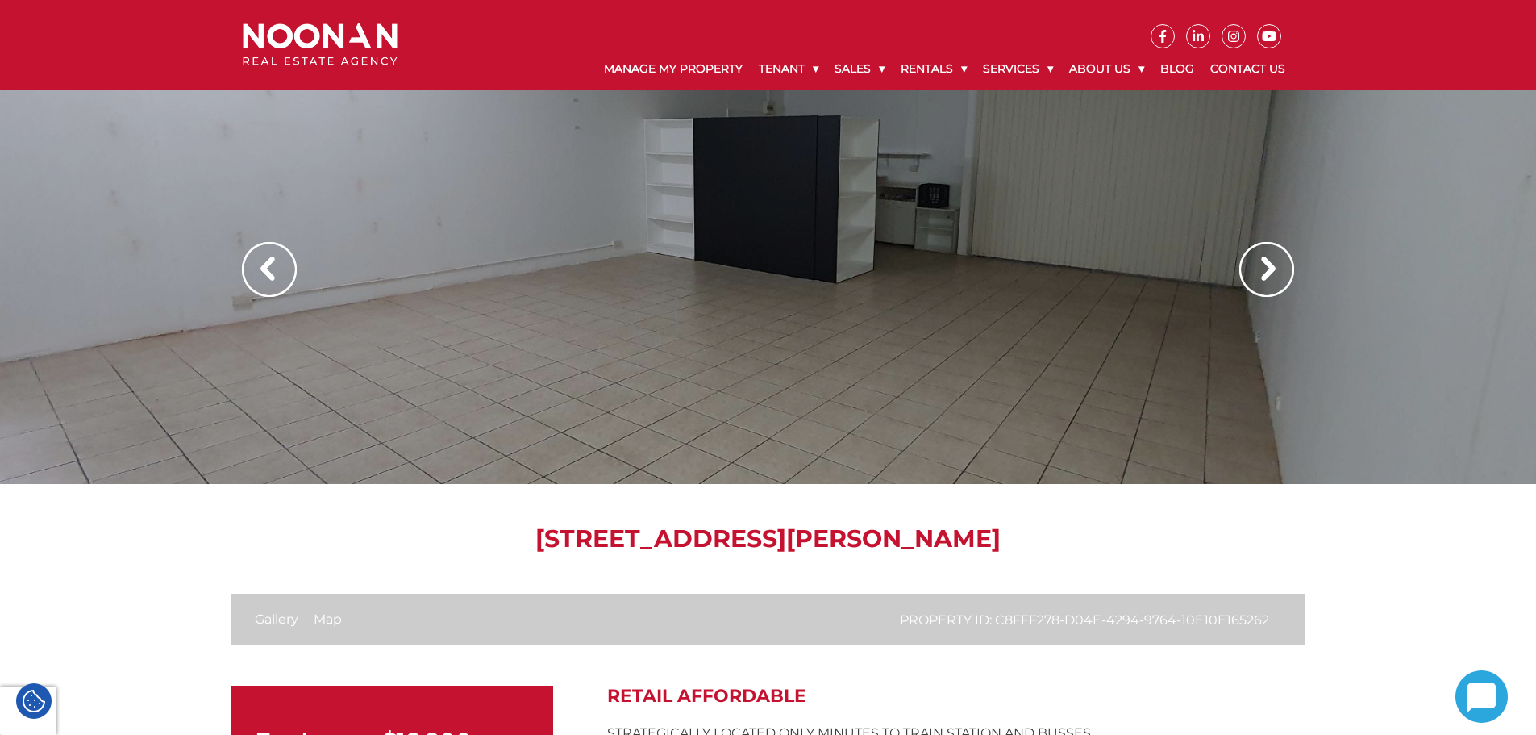
click at [1261, 269] on img at bounding box center [1266, 269] width 55 height 55
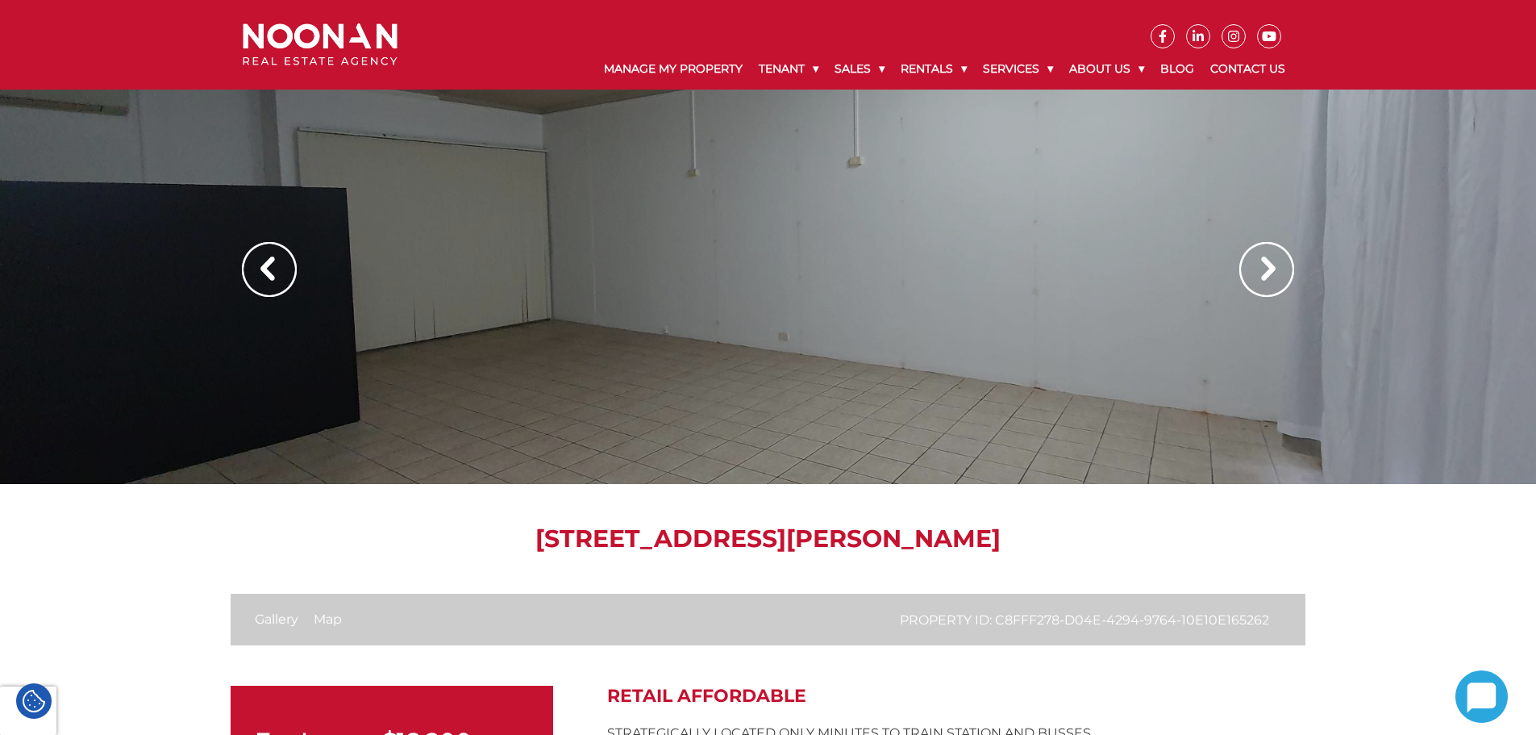
click at [1261, 269] on img at bounding box center [1266, 269] width 55 height 55
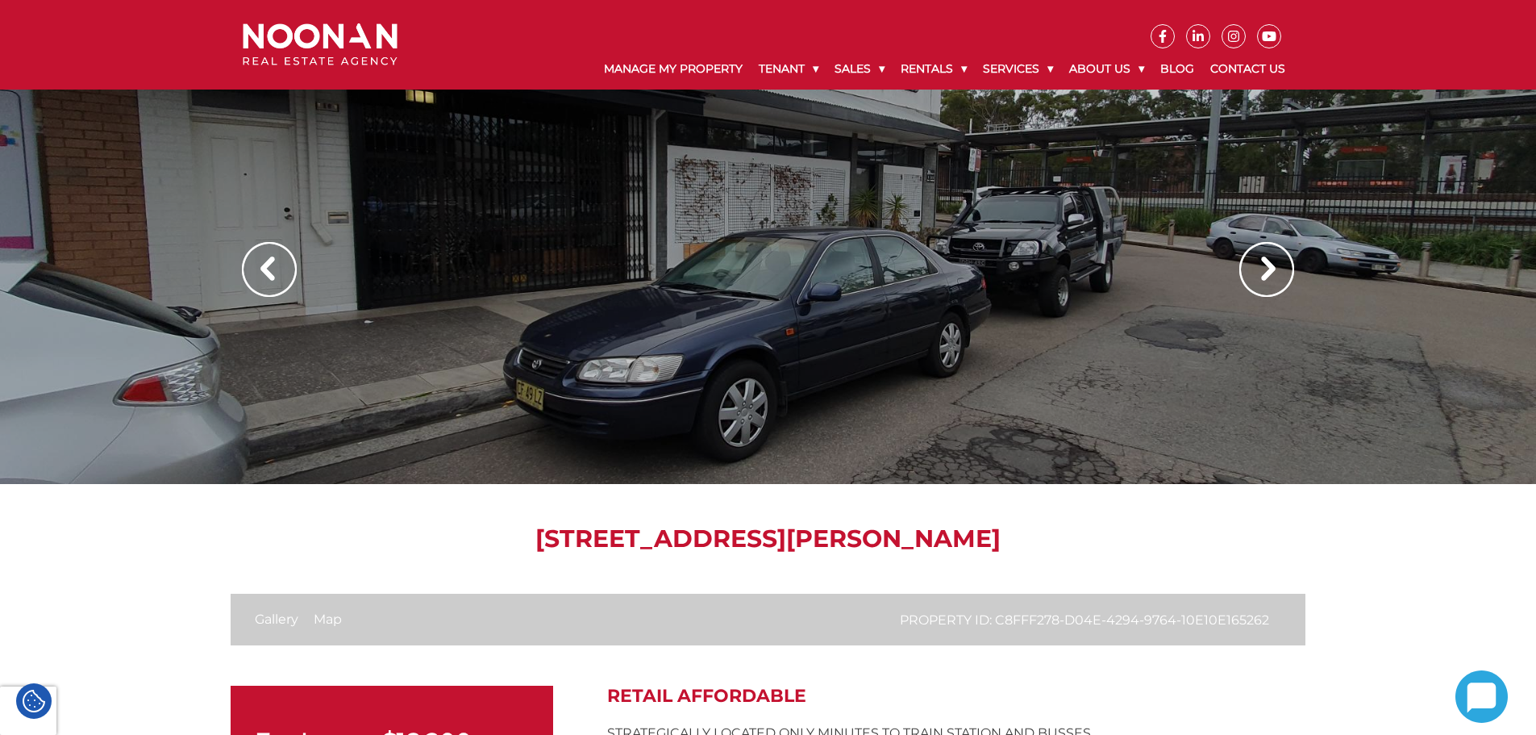
click at [1261, 269] on img at bounding box center [1266, 269] width 55 height 55
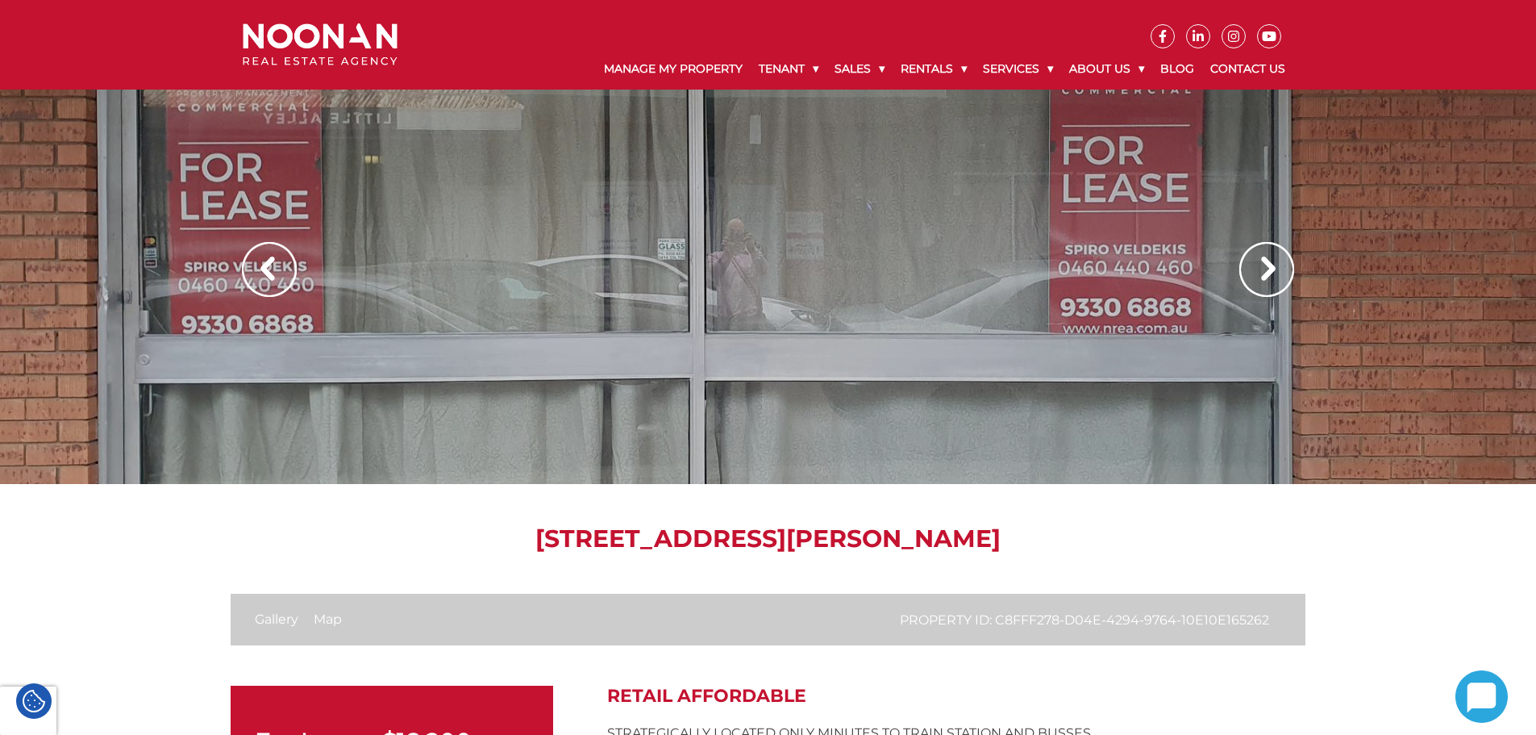
click at [1261, 269] on img at bounding box center [1266, 269] width 55 height 55
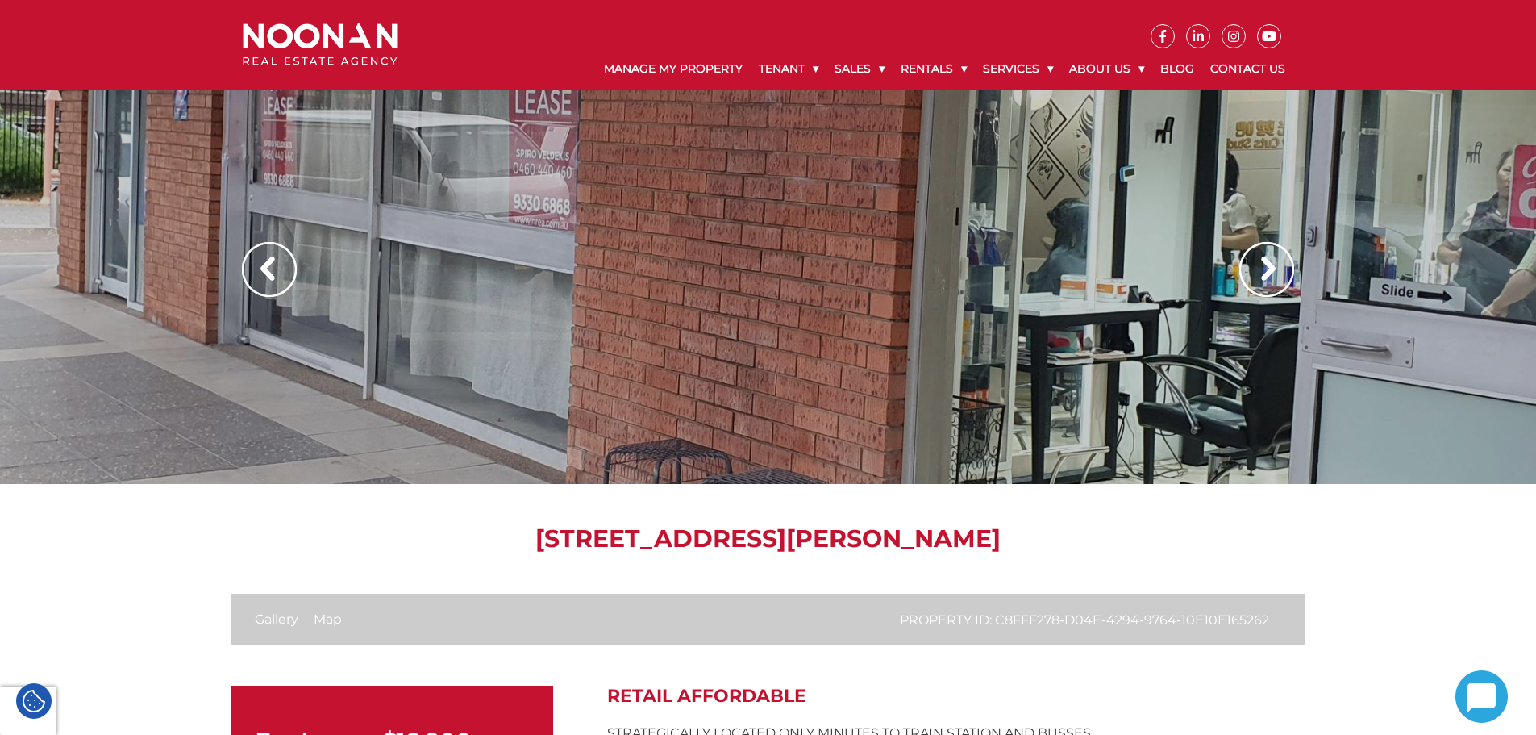
click at [261, 269] on img at bounding box center [269, 269] width 55 height 55
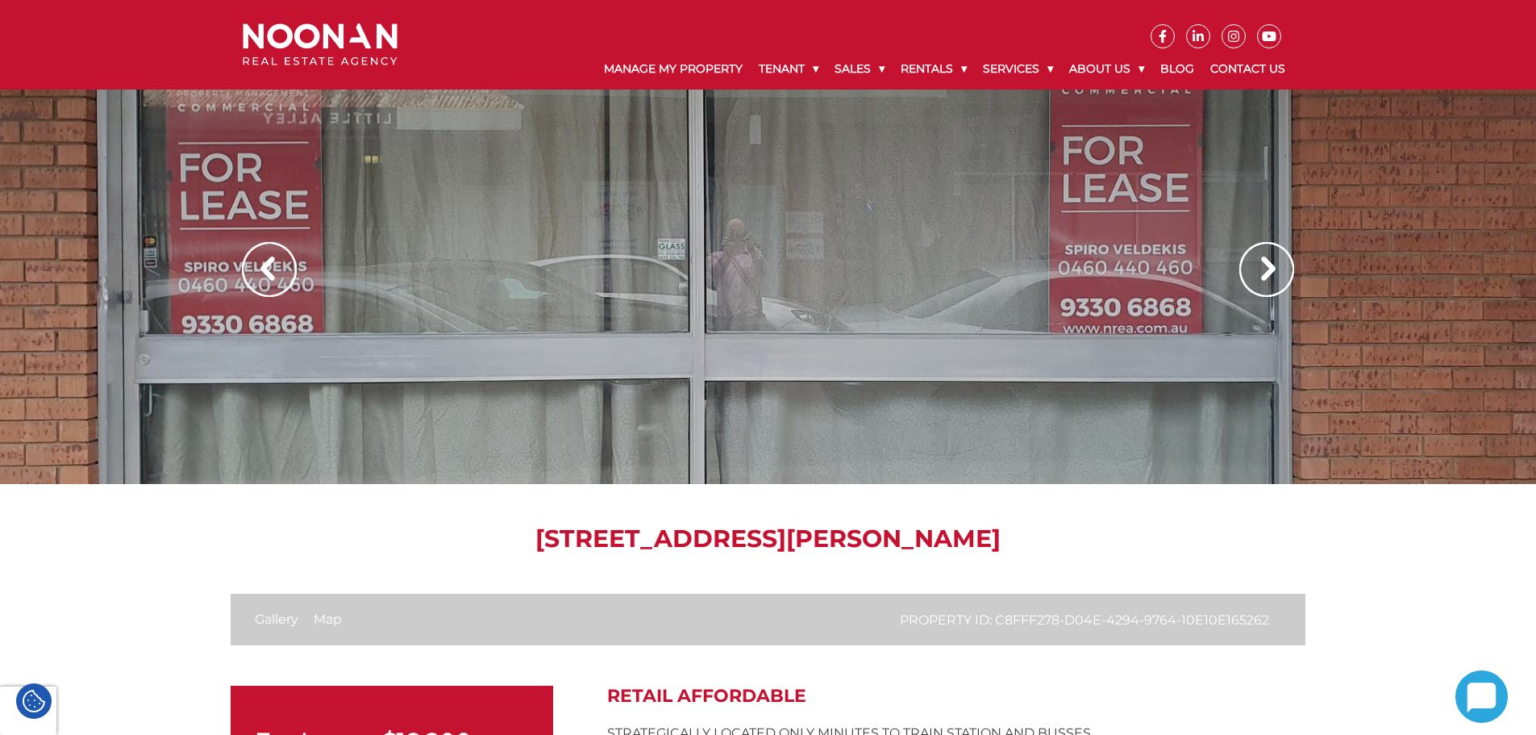
click at [1272, 264] on img at bounding box center [1266, 269] width 55 height 55
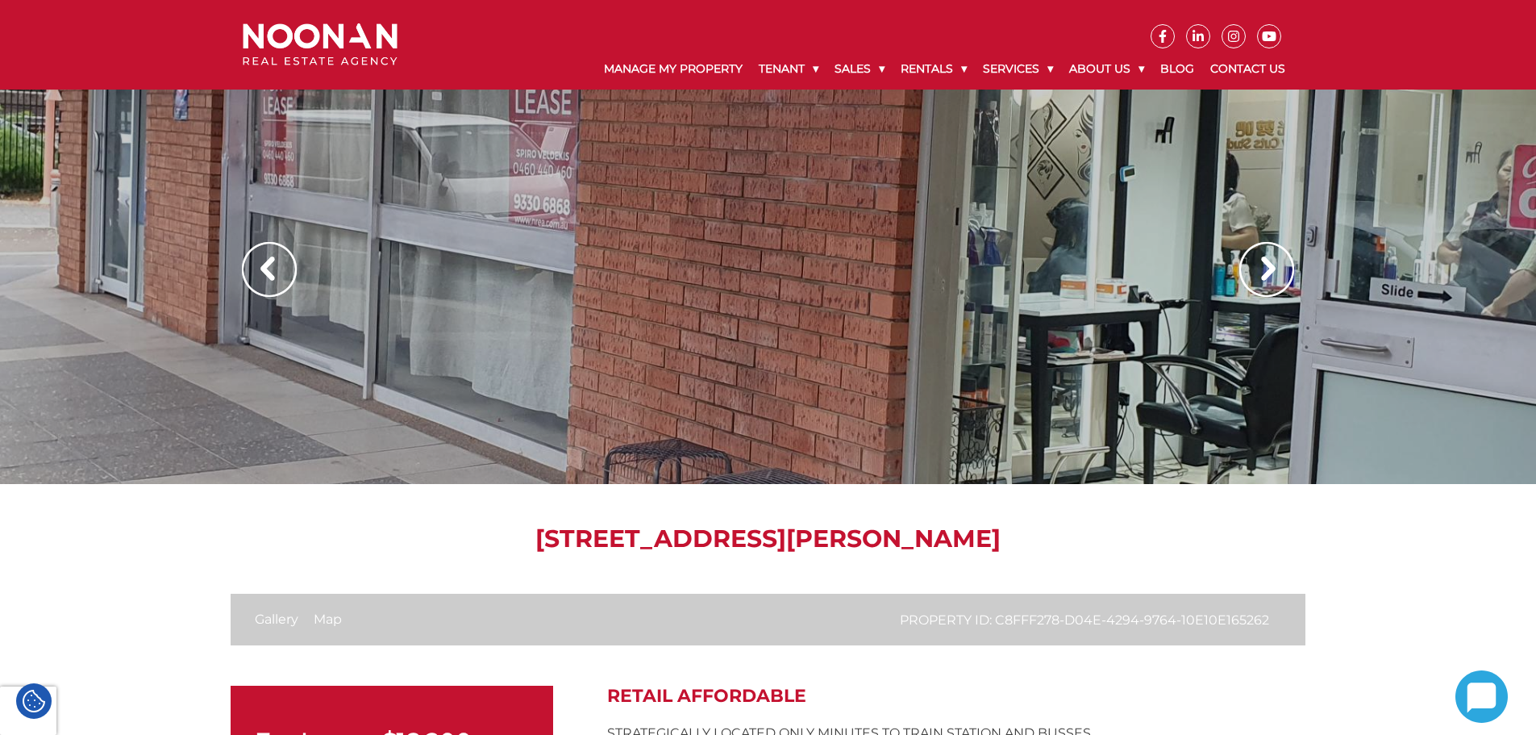
click at [1272, 264] on img at bounding box center [1266, 269] width 55 height 55
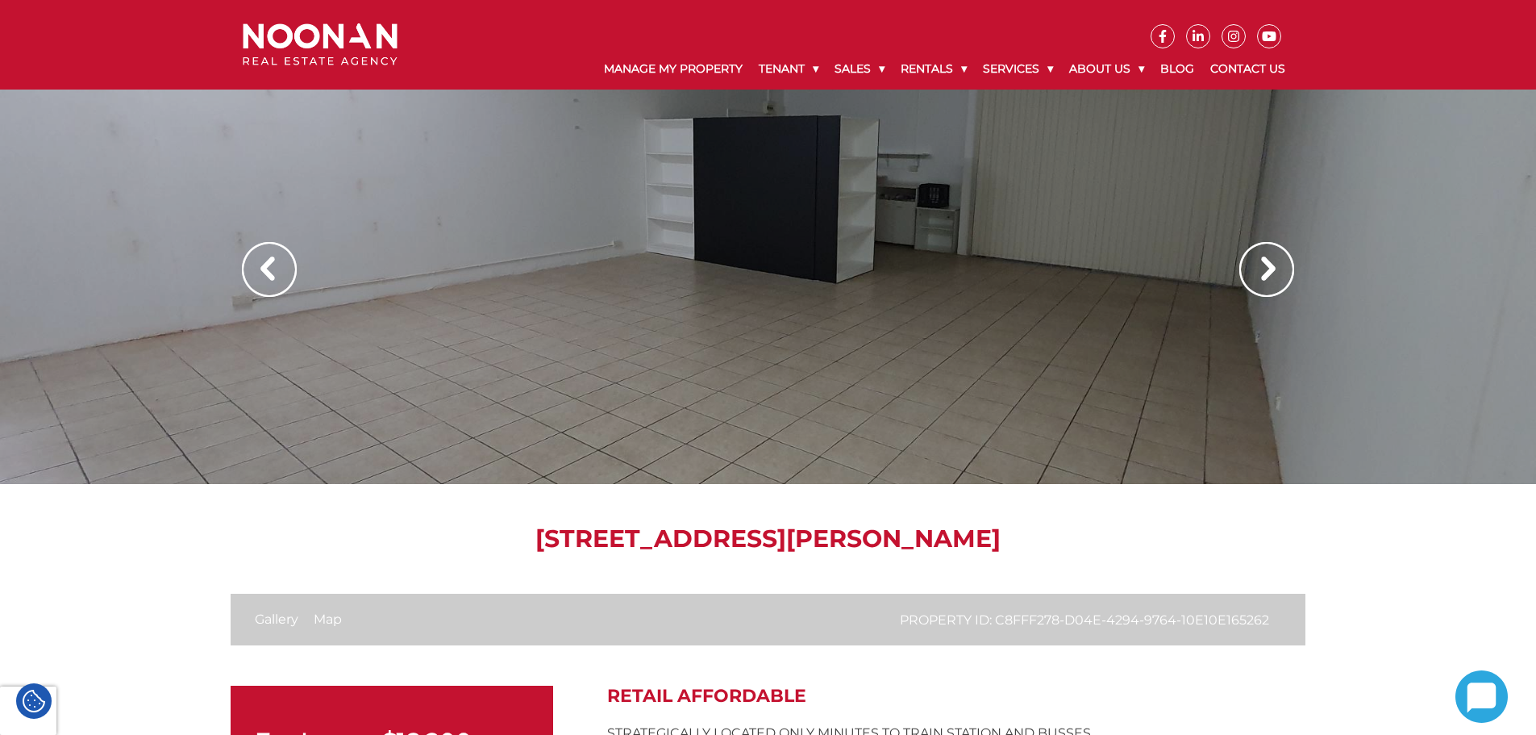
click at [1273, 264] on img at bounding box center [1266, 269] width 55 height 55
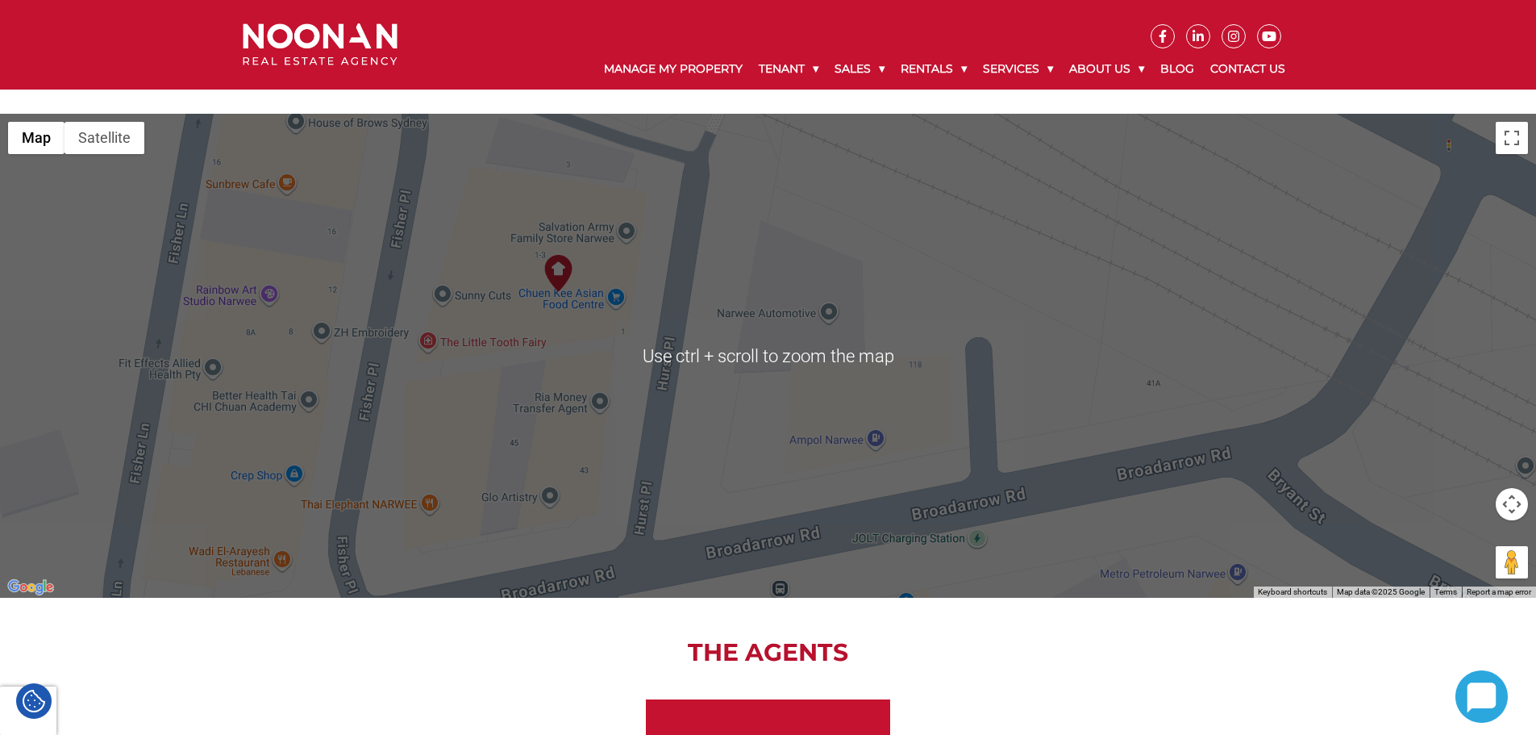
scroll to position [968, 0]
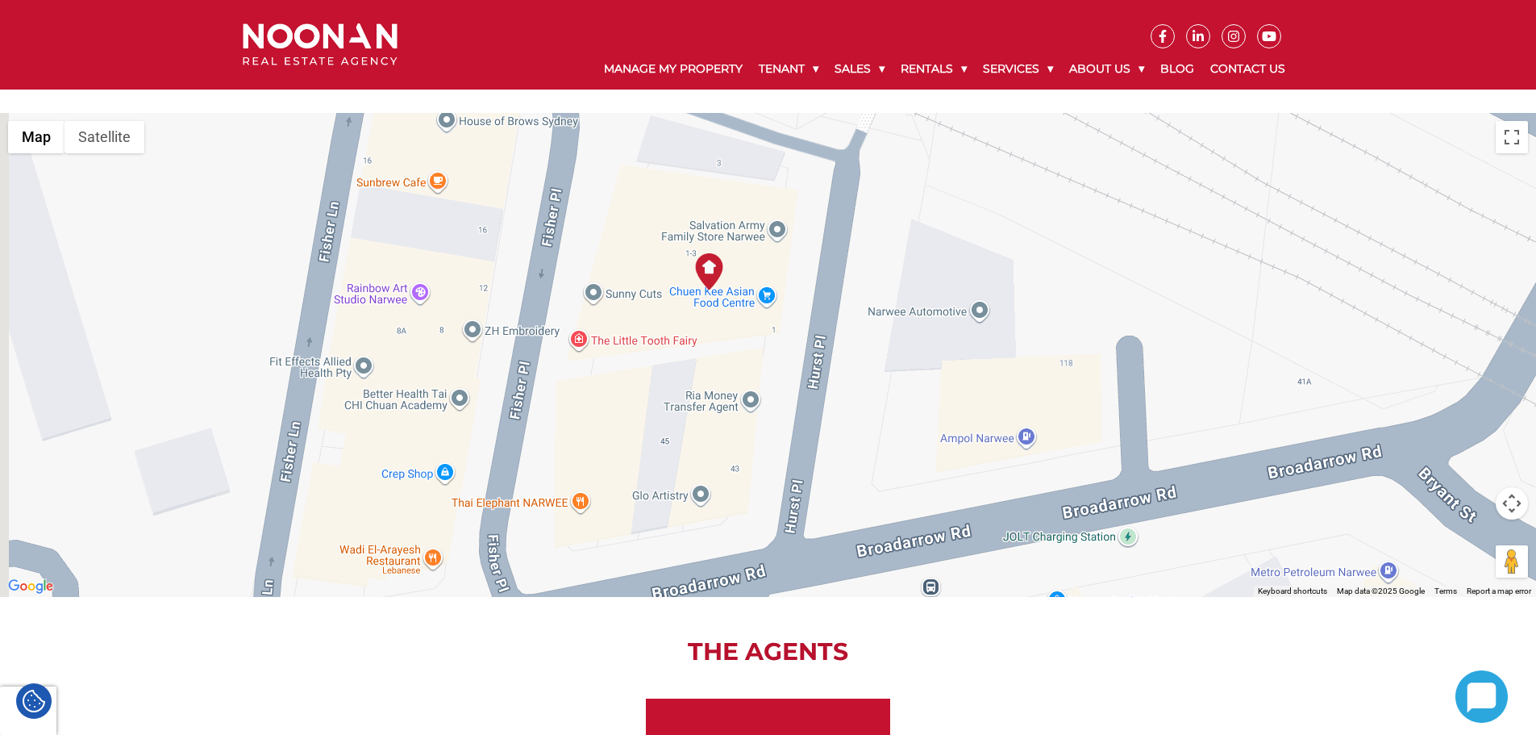
drag, startPoint x: 627, startPoint y: 368, endPoint x: 664, endPoint y: 367, distance: 37.9
click at [664, 367] on div at bounding box center [768, 355] width 1536 height 484
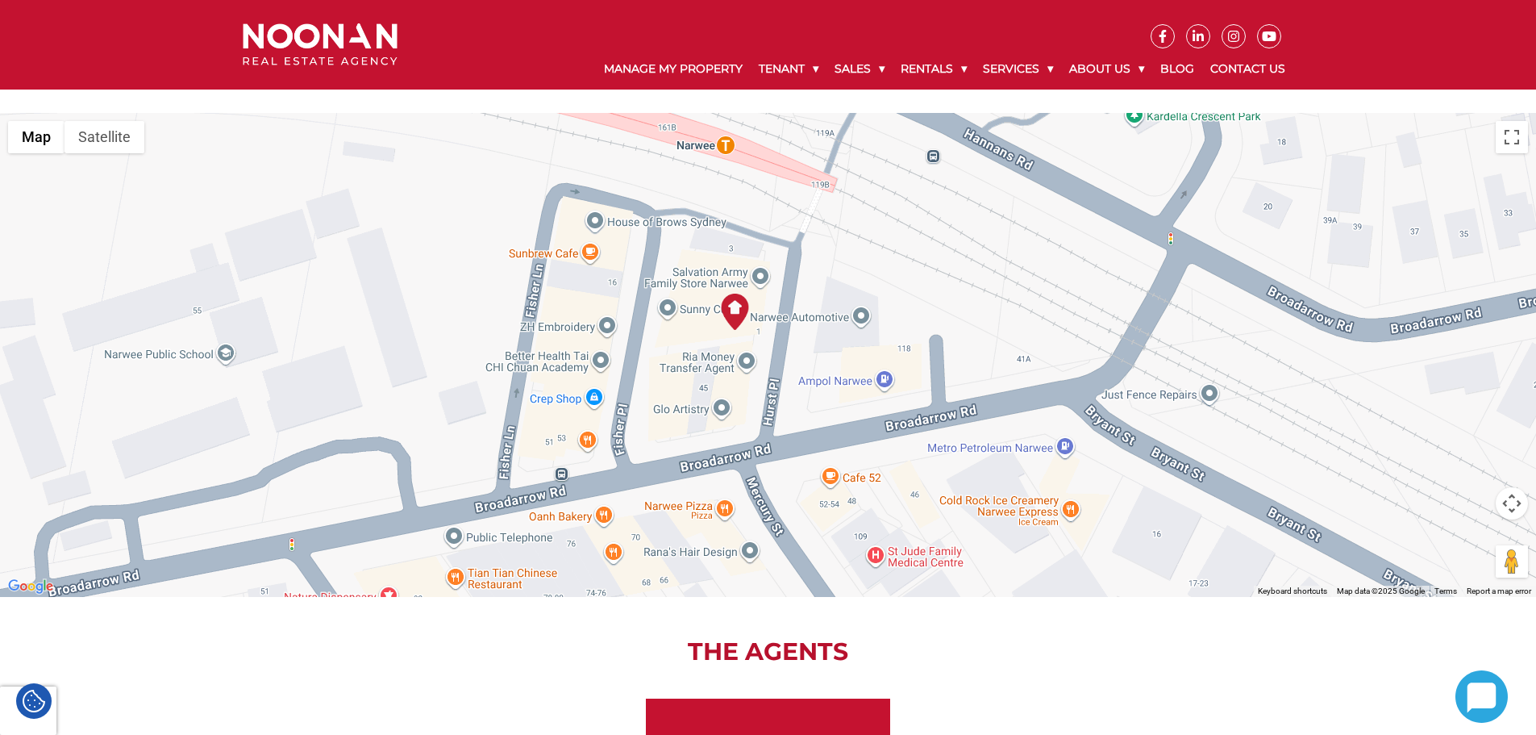
drag, startPoint x: 636, startPoint y: 419, endPoint x: 669, endPoint y: 405, distance: 35.4
click at [669, 405] on div at bounding box center [768, 355] width 1536 height 484
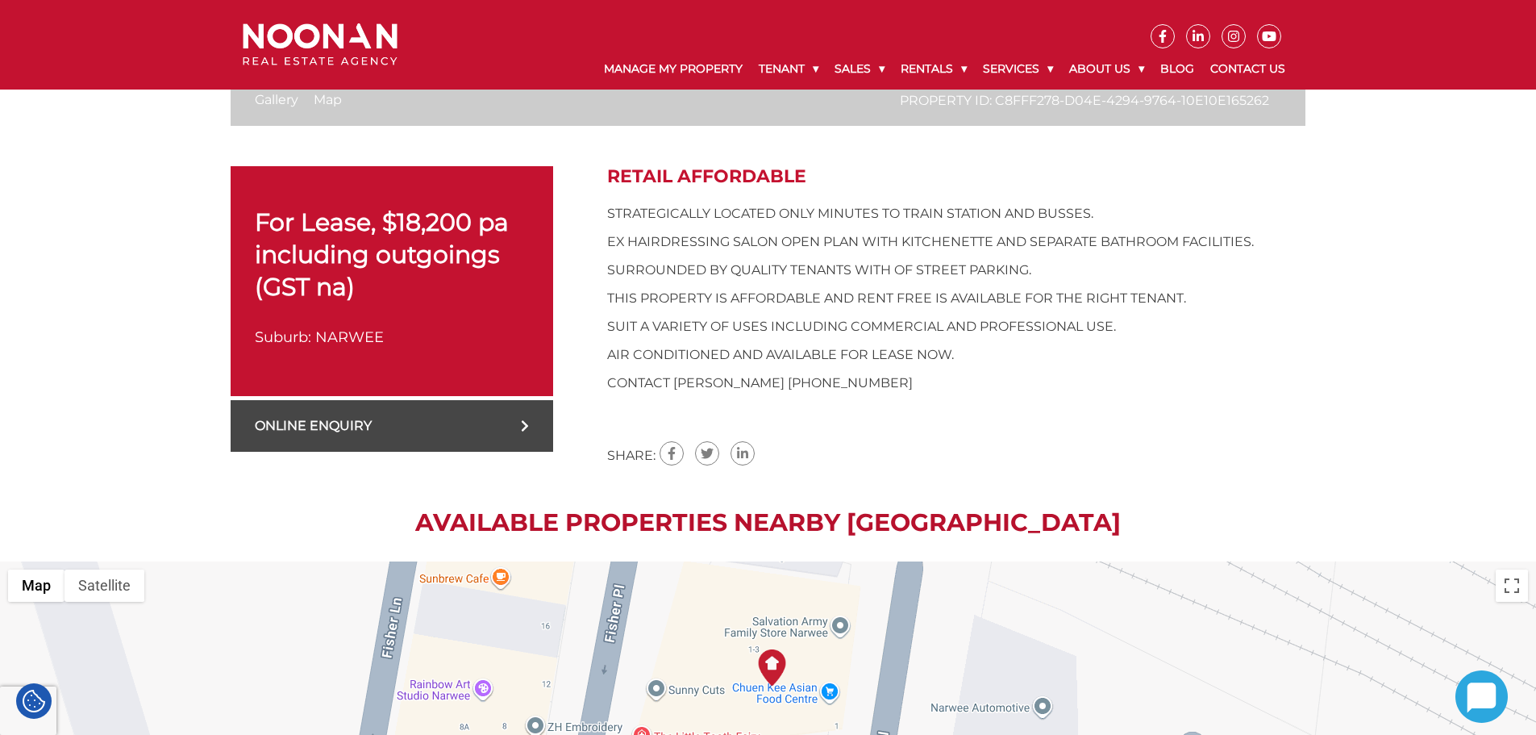
scroll to position [481, 0]
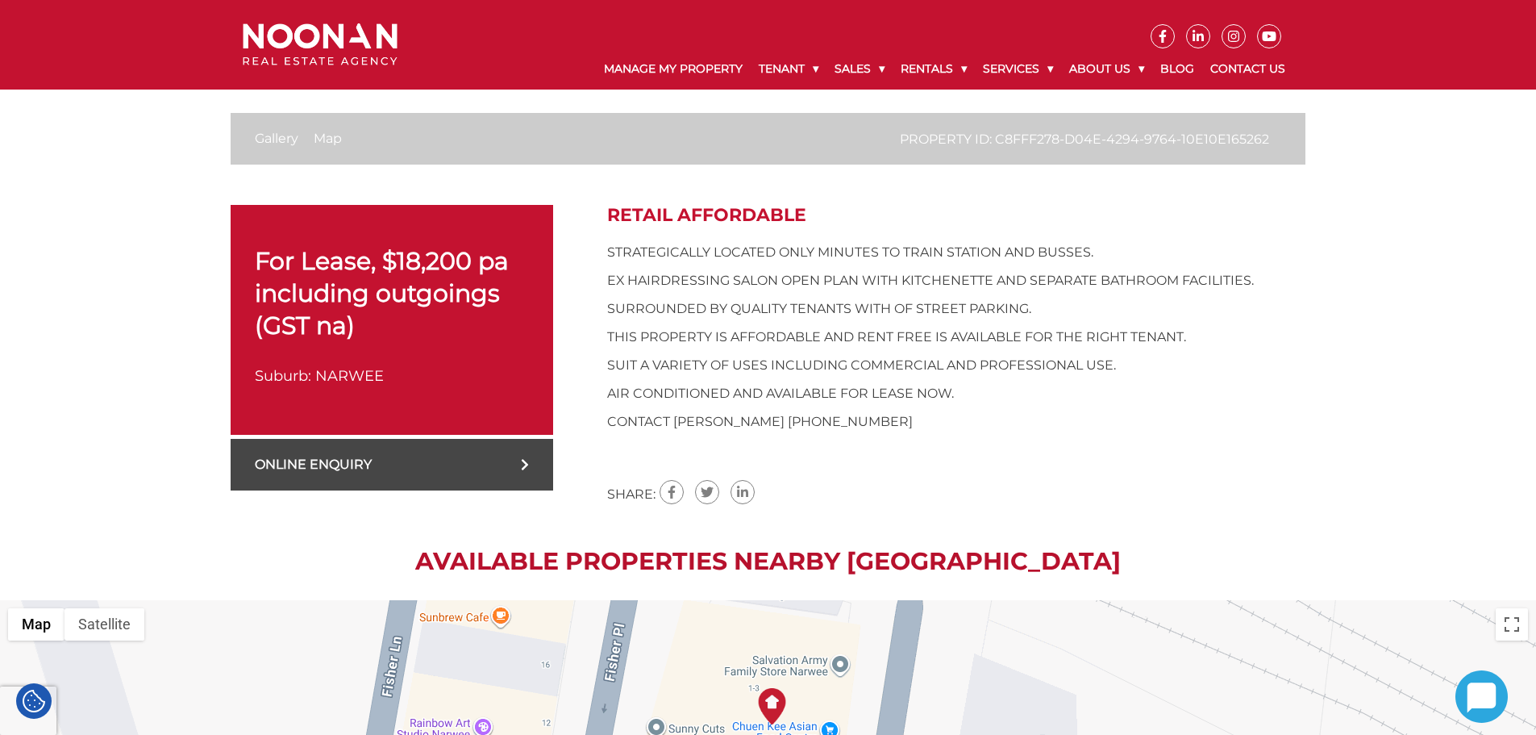
click at [375, 464] on link "Online Enquiry" at bounding box center [392, 465] width 323 height 52
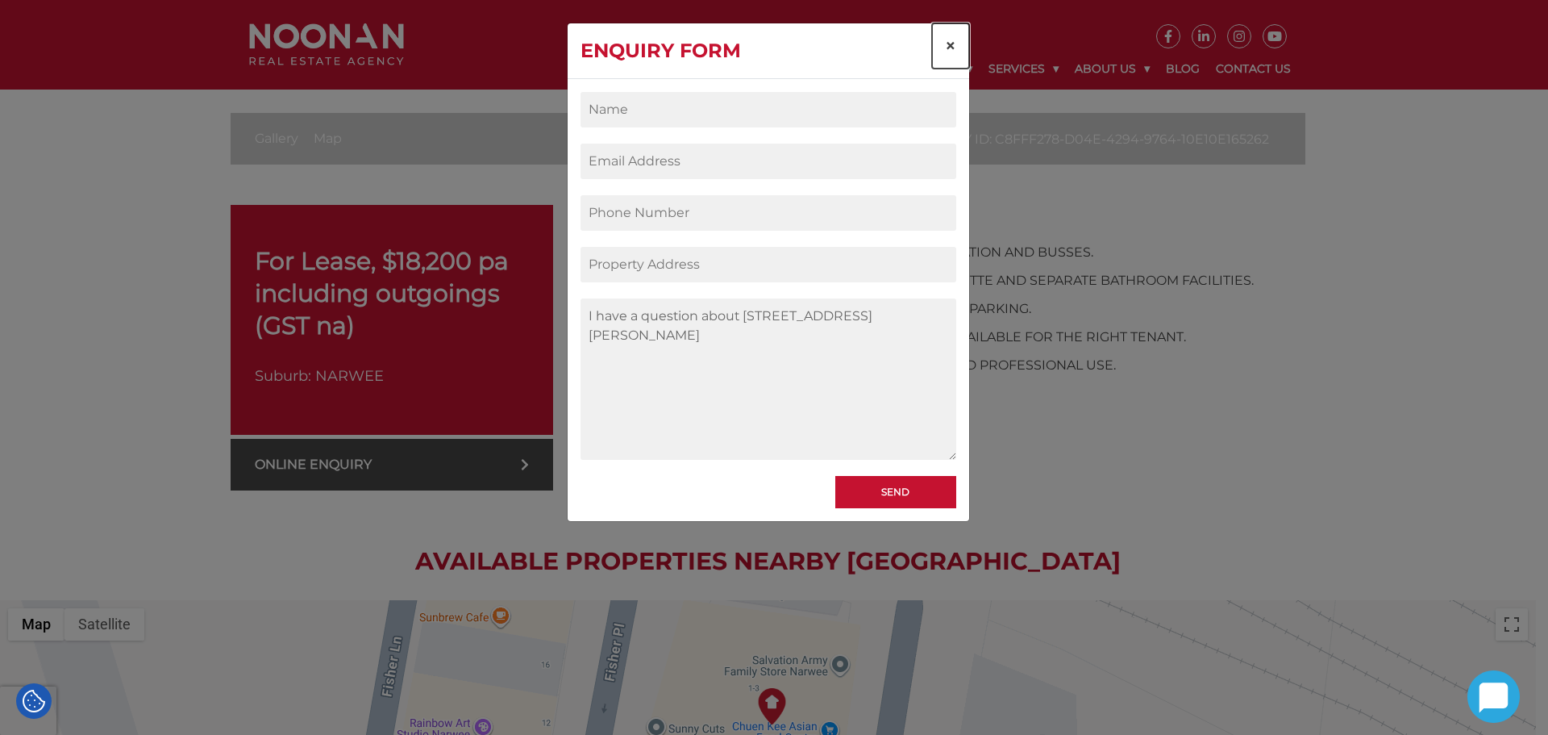
click at [948, 48] on span "×" at bounding box center [950, 45] width 11 height 23
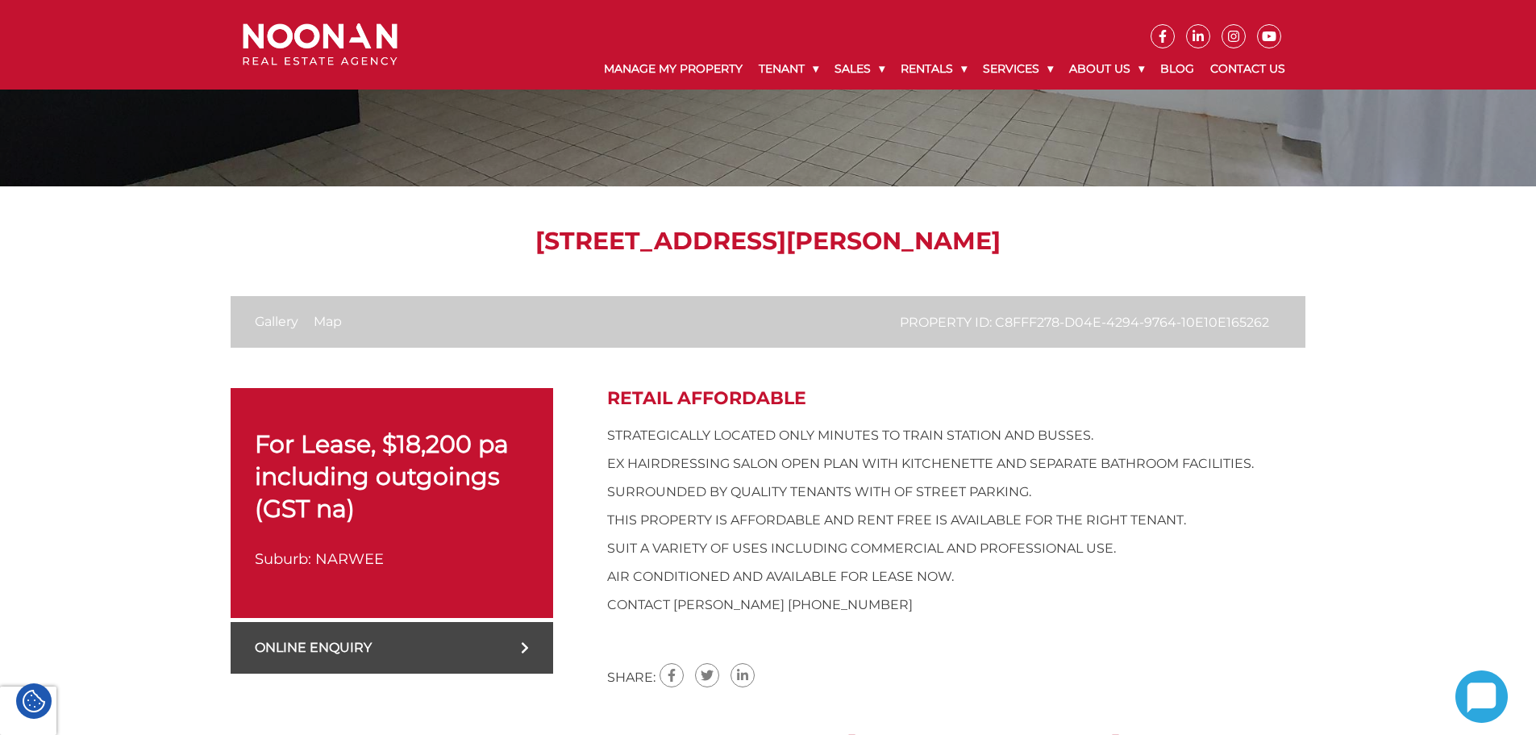
scroll to position [323, 0]
